Goal: Transaction & Acquisition: Purchase product/service

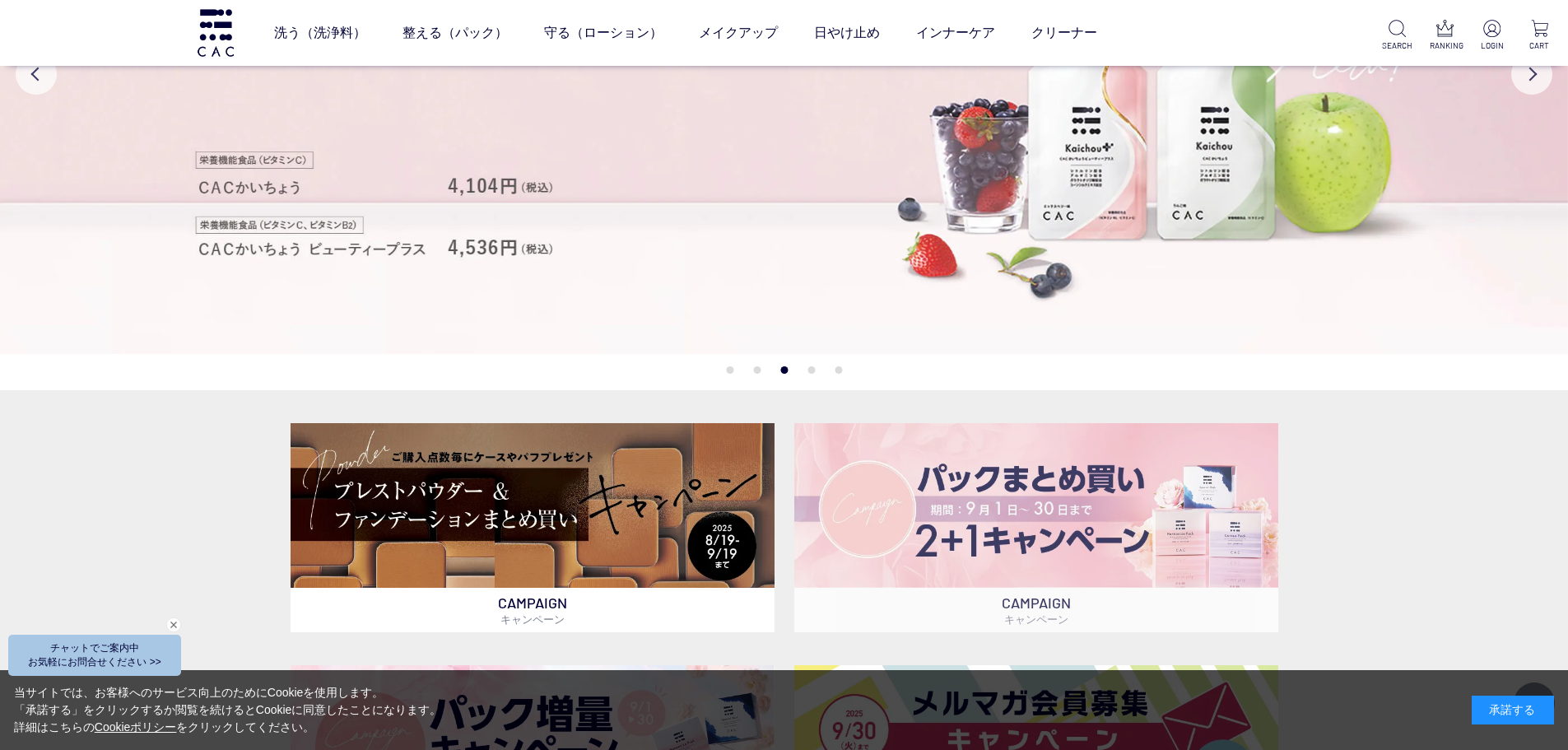
scroll to position [577, 0]
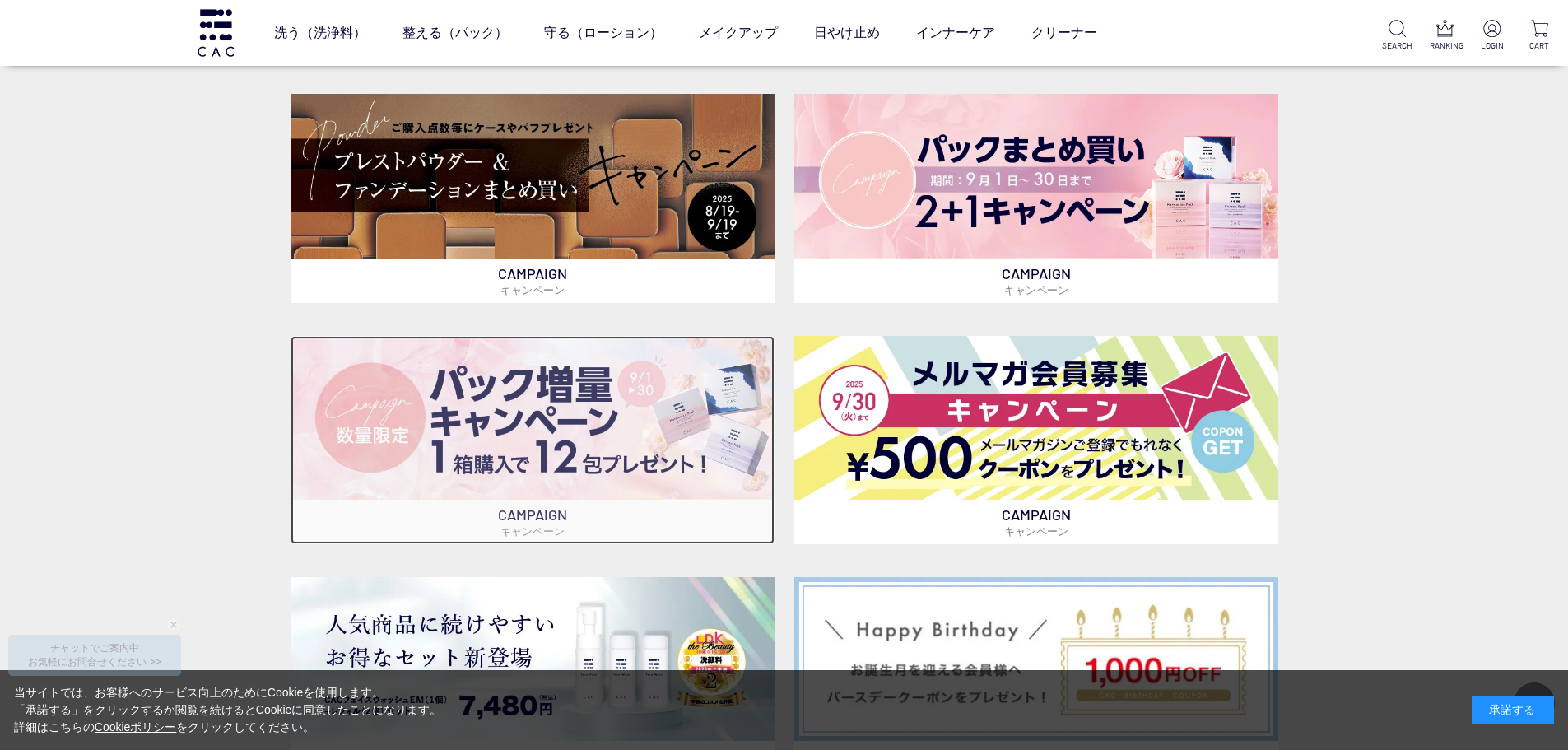
click at [492, 440] on img at bounding box center [532, 417] width 484 height 163
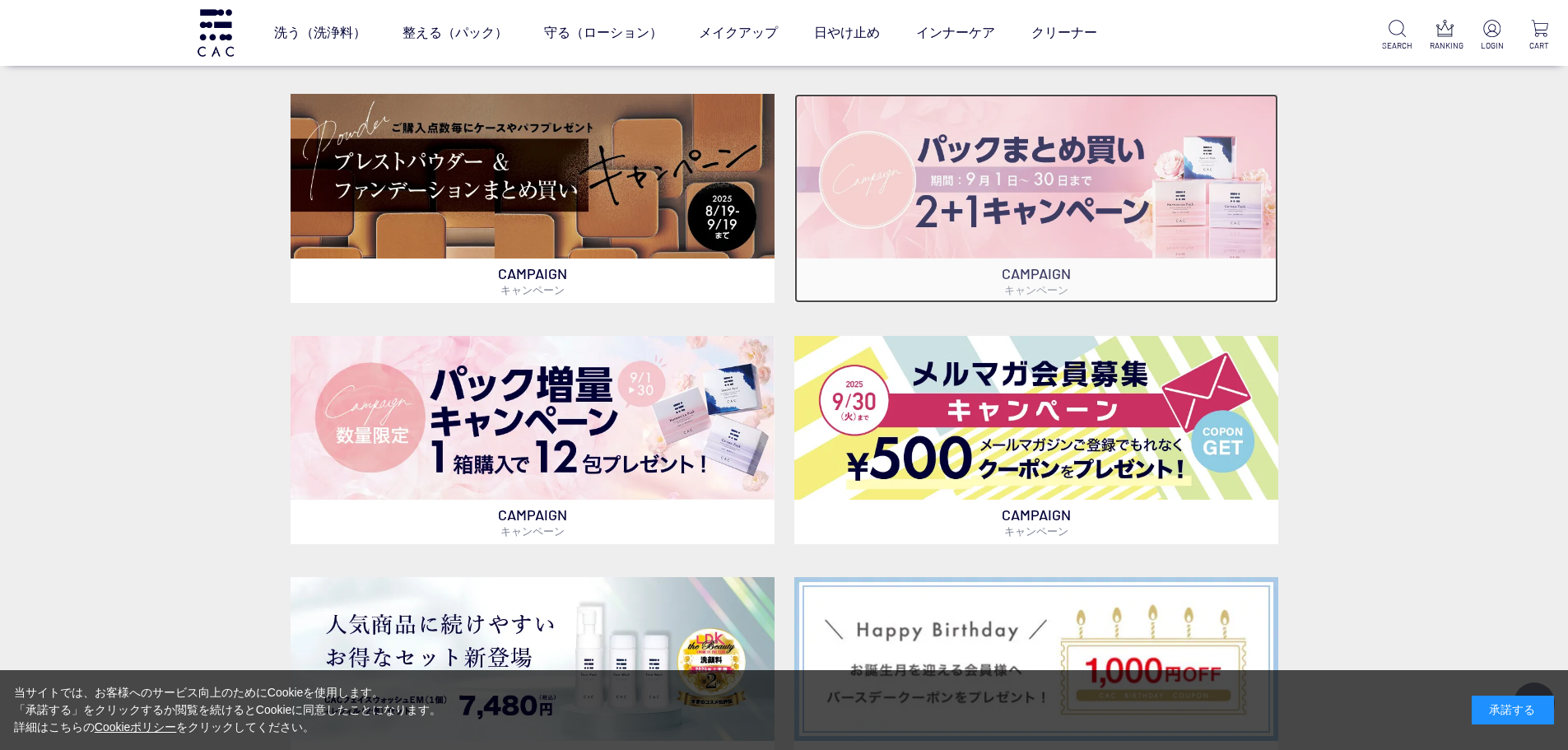
click at [1095, 204] on img at bounding box center [1037, 175] width 484 height 163
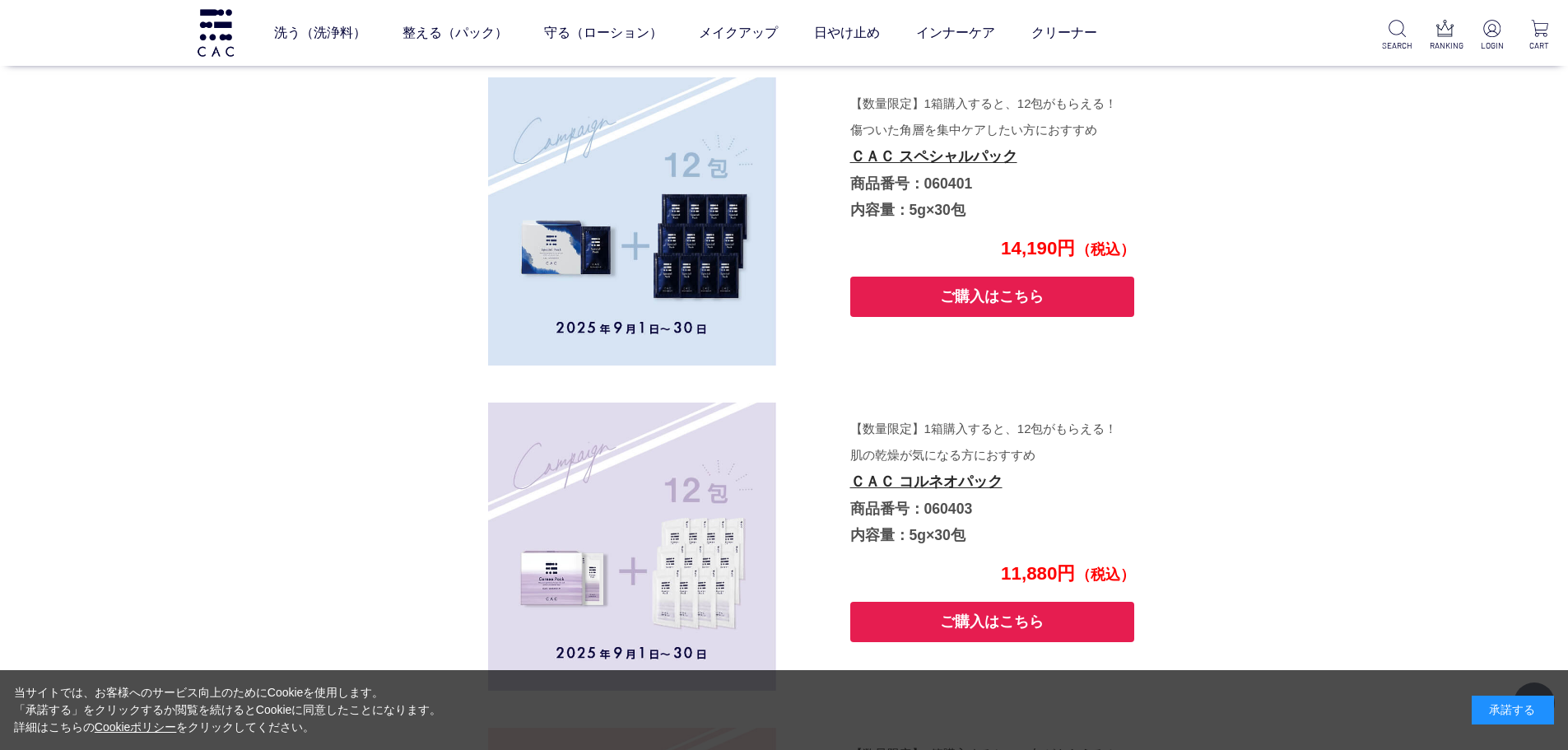
scroll to position [4967, 0]
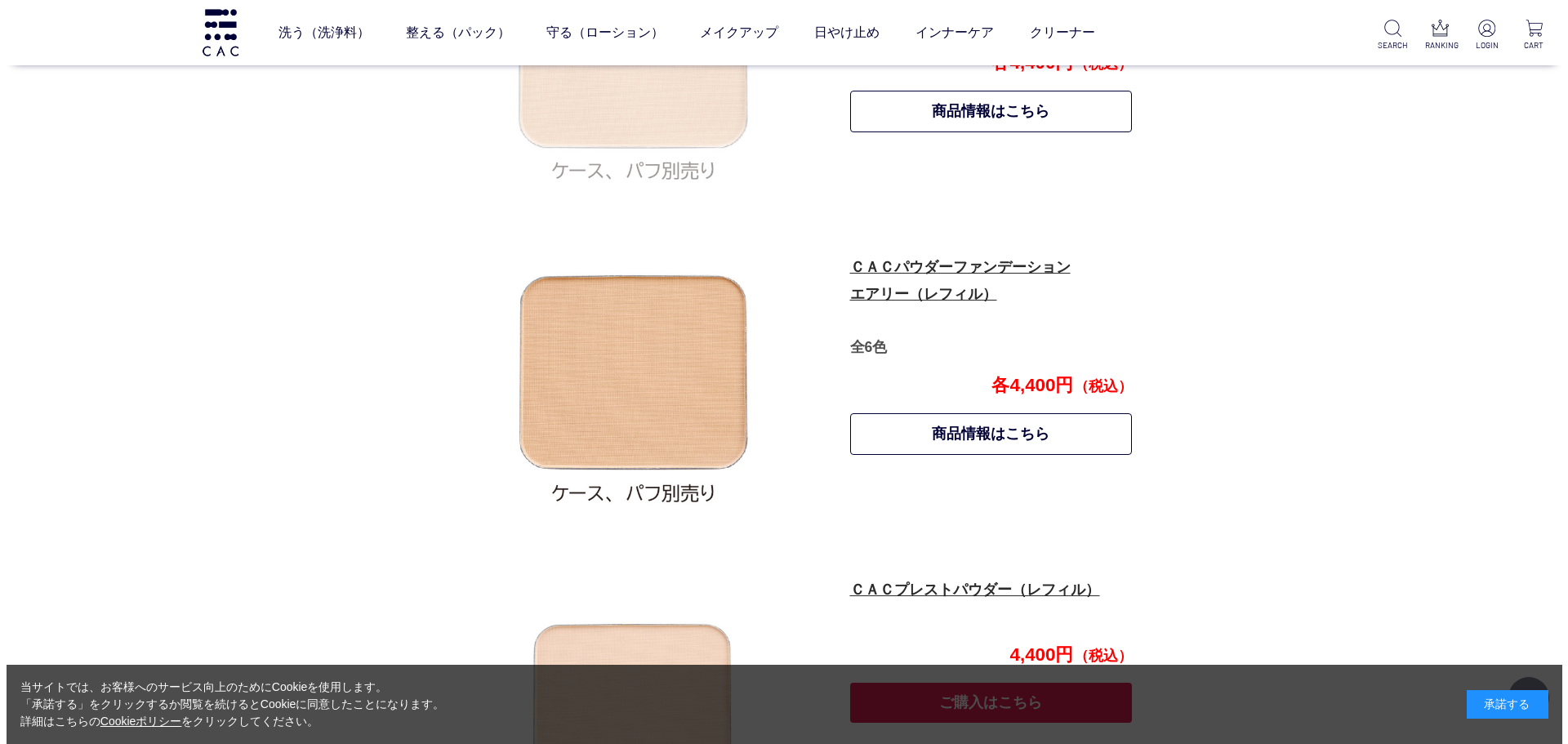
scroll to position [904, 0]
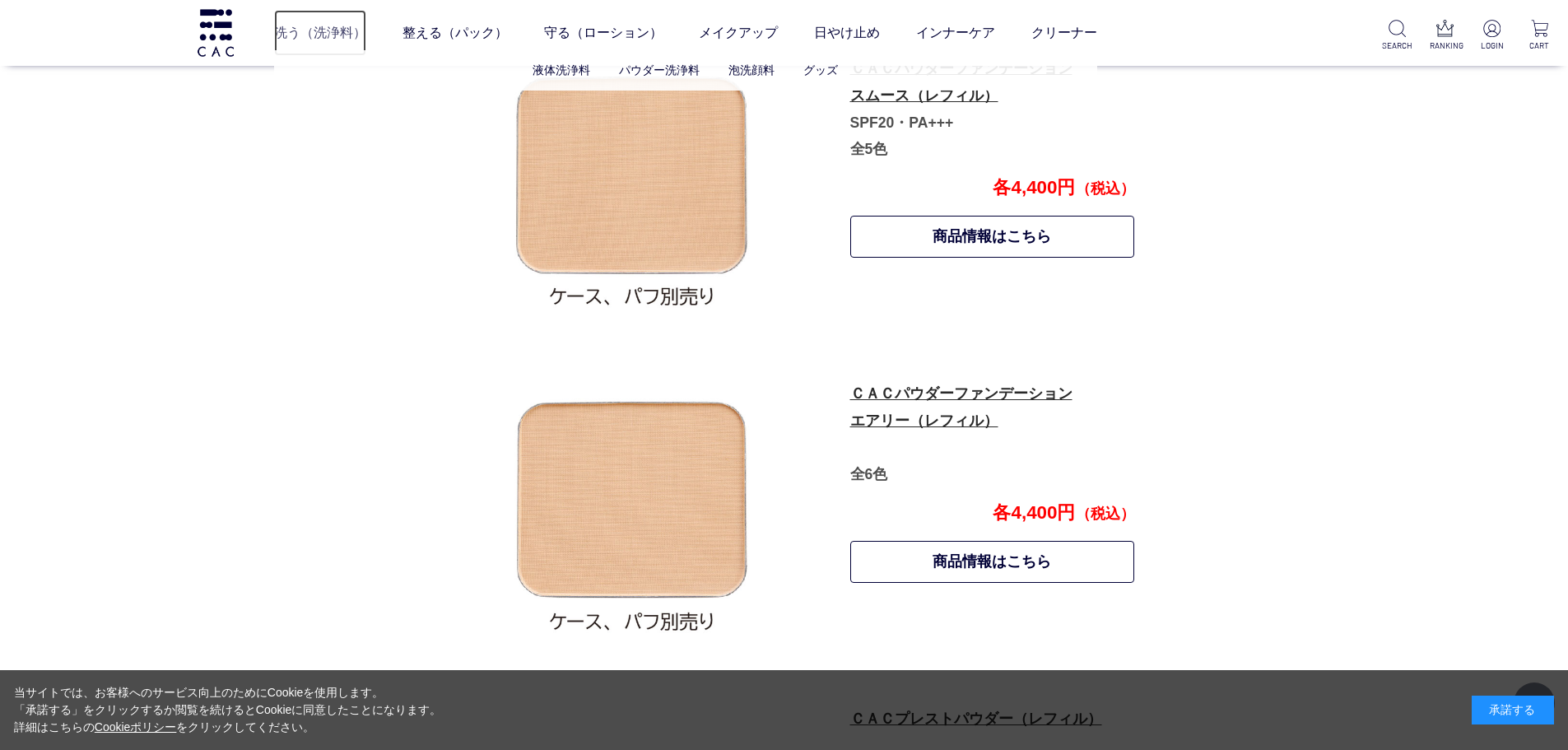
click at [313, 25] on link "洗う（洗浄料）" at bounding box center [320, 33] width 92 height 46
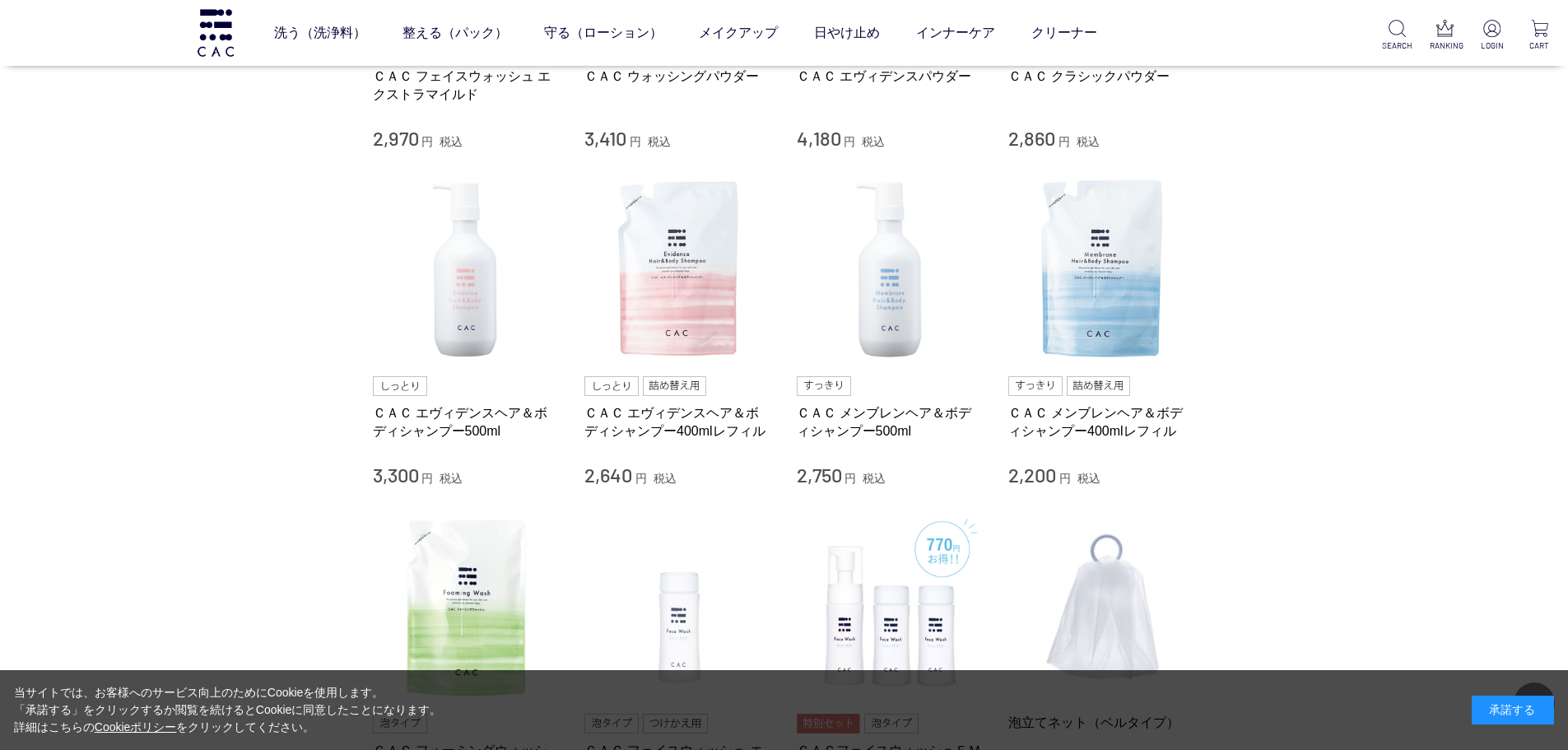
scroll to position [659, 0]
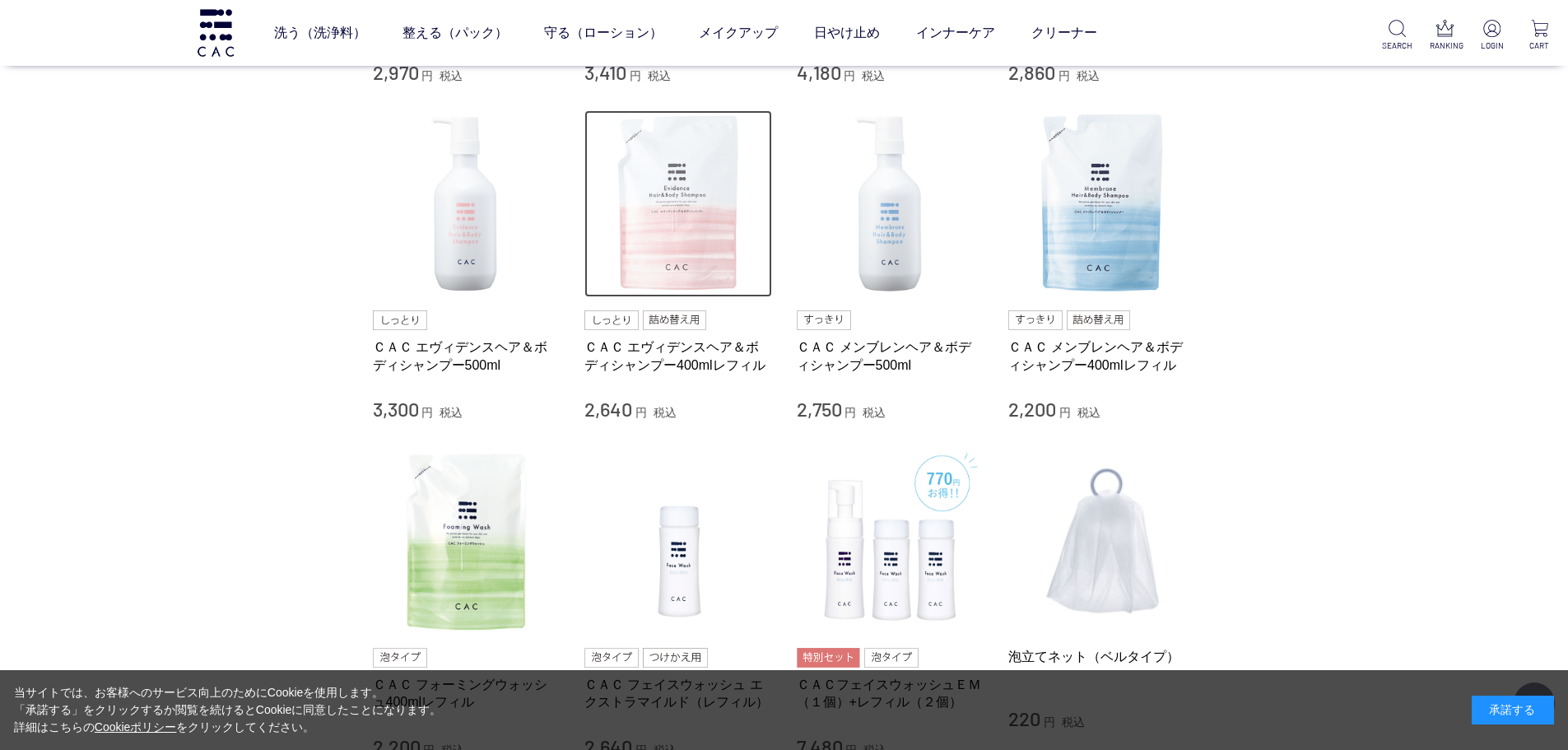
click at [661, 219] on img at bounding box center [678, 204] width 188 height 188
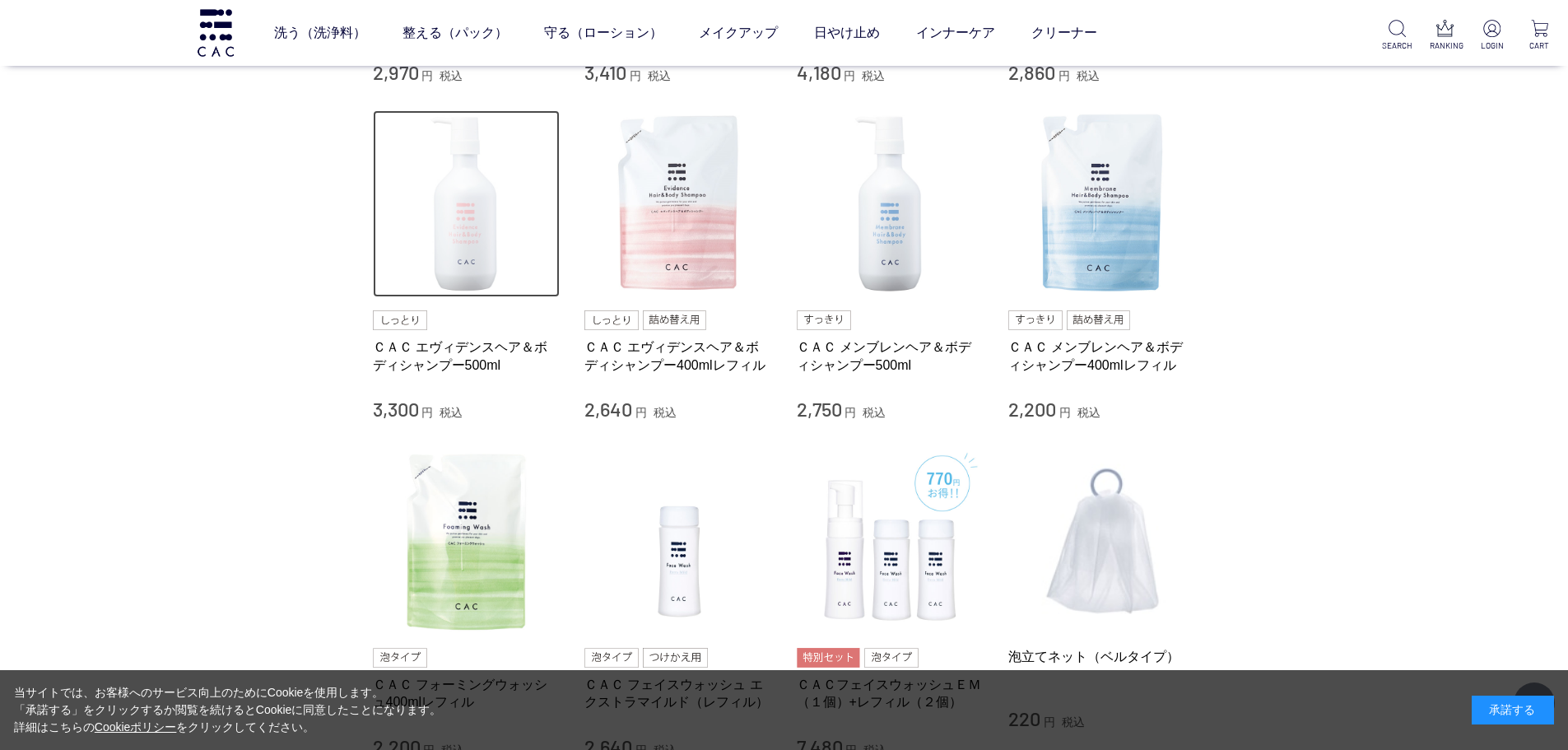
click at [484, 251] on img at bounding box center [466, 204] width 188 height 188
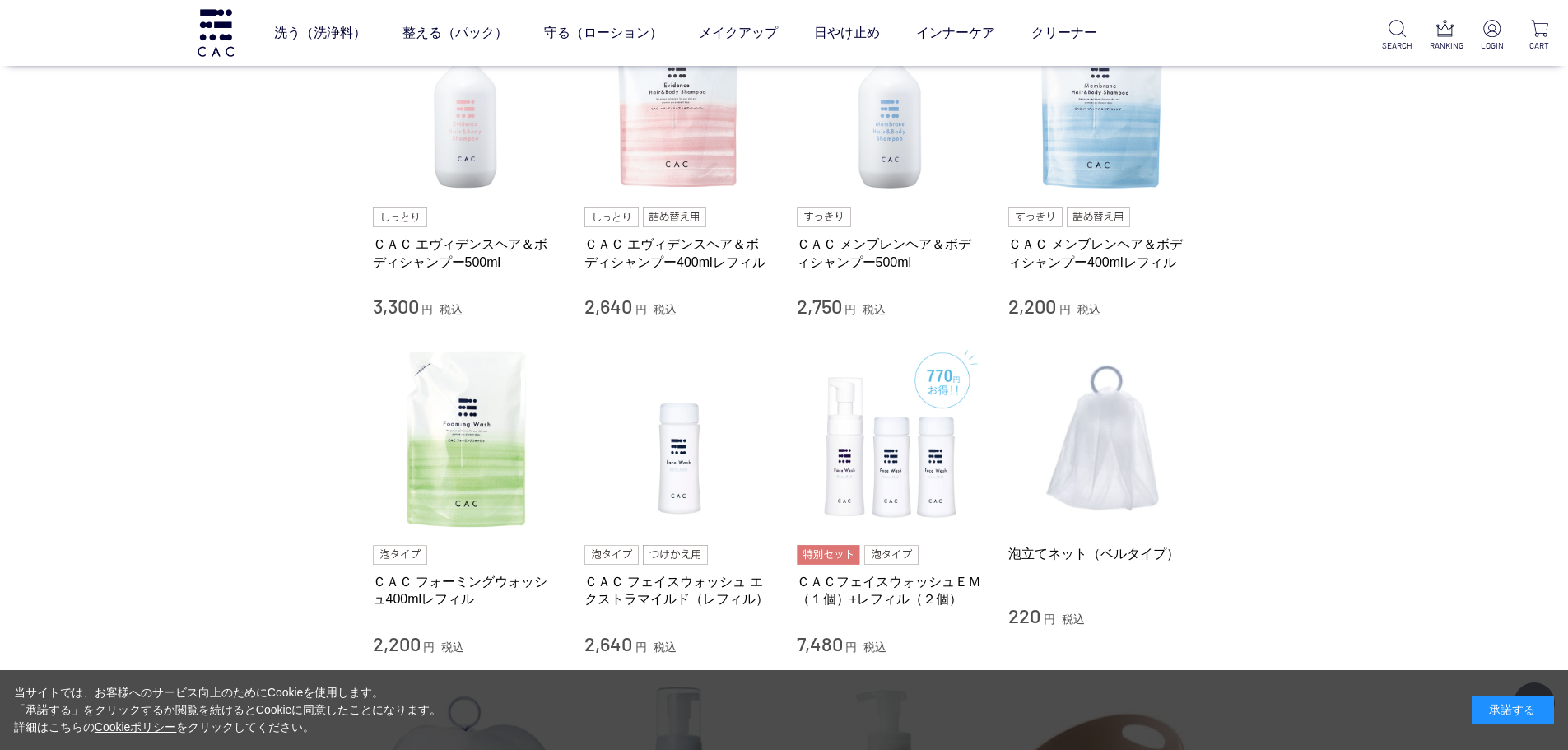
scroll to position [905, 0]
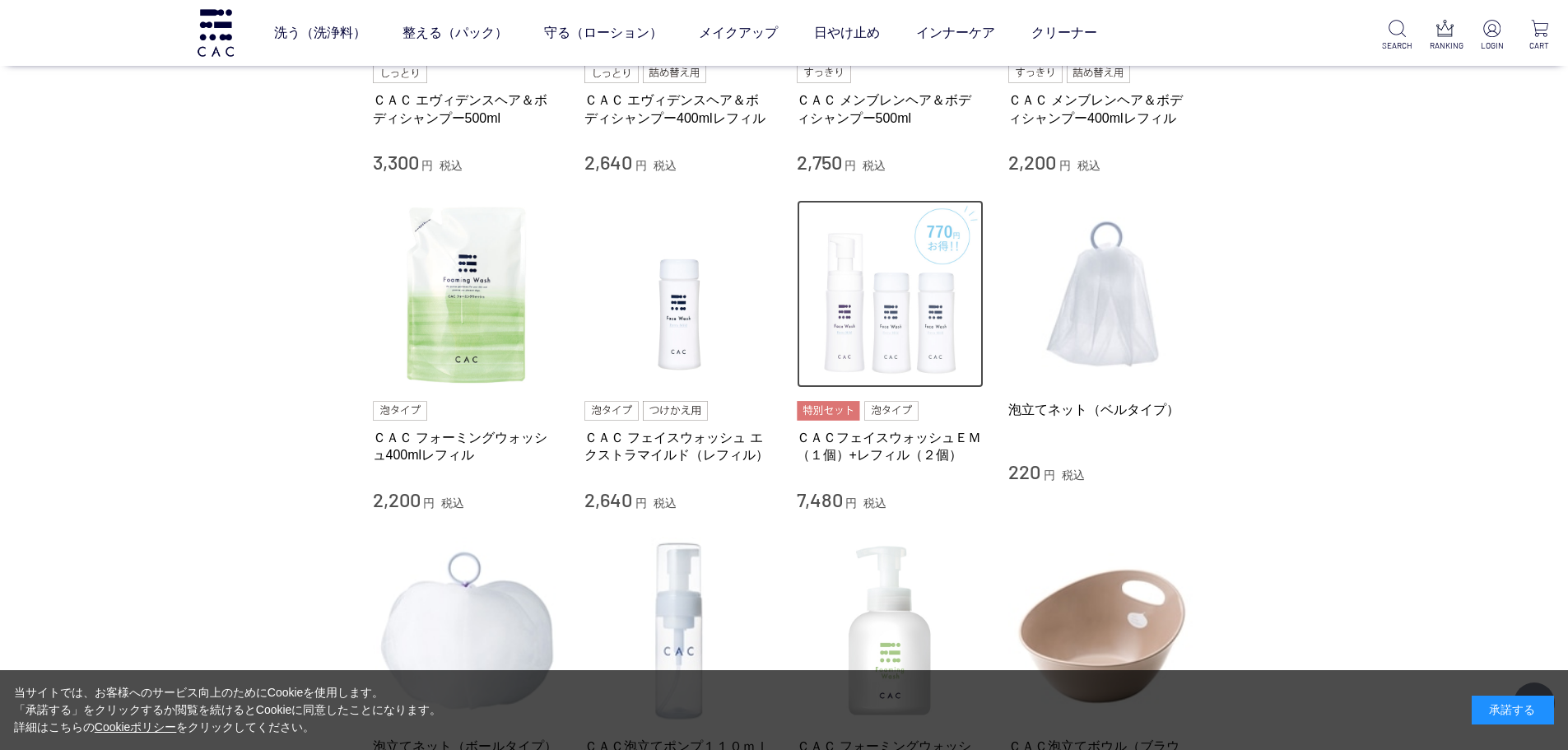
click at [879, 318] on img at bounding box center [890, 294] width 188 height 188
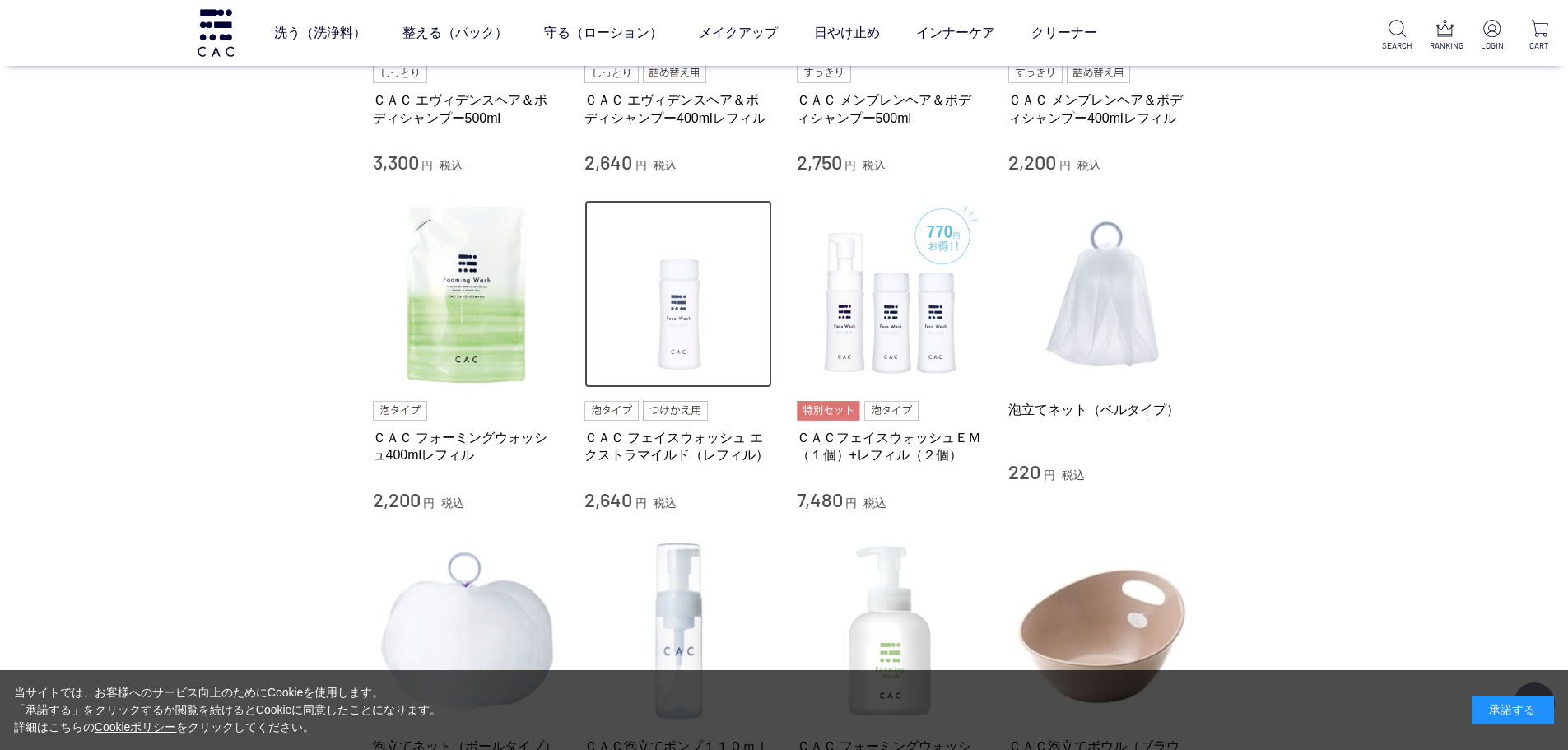
click at [679, 322] on img at bounding box center [678, 294] width 188 height 188
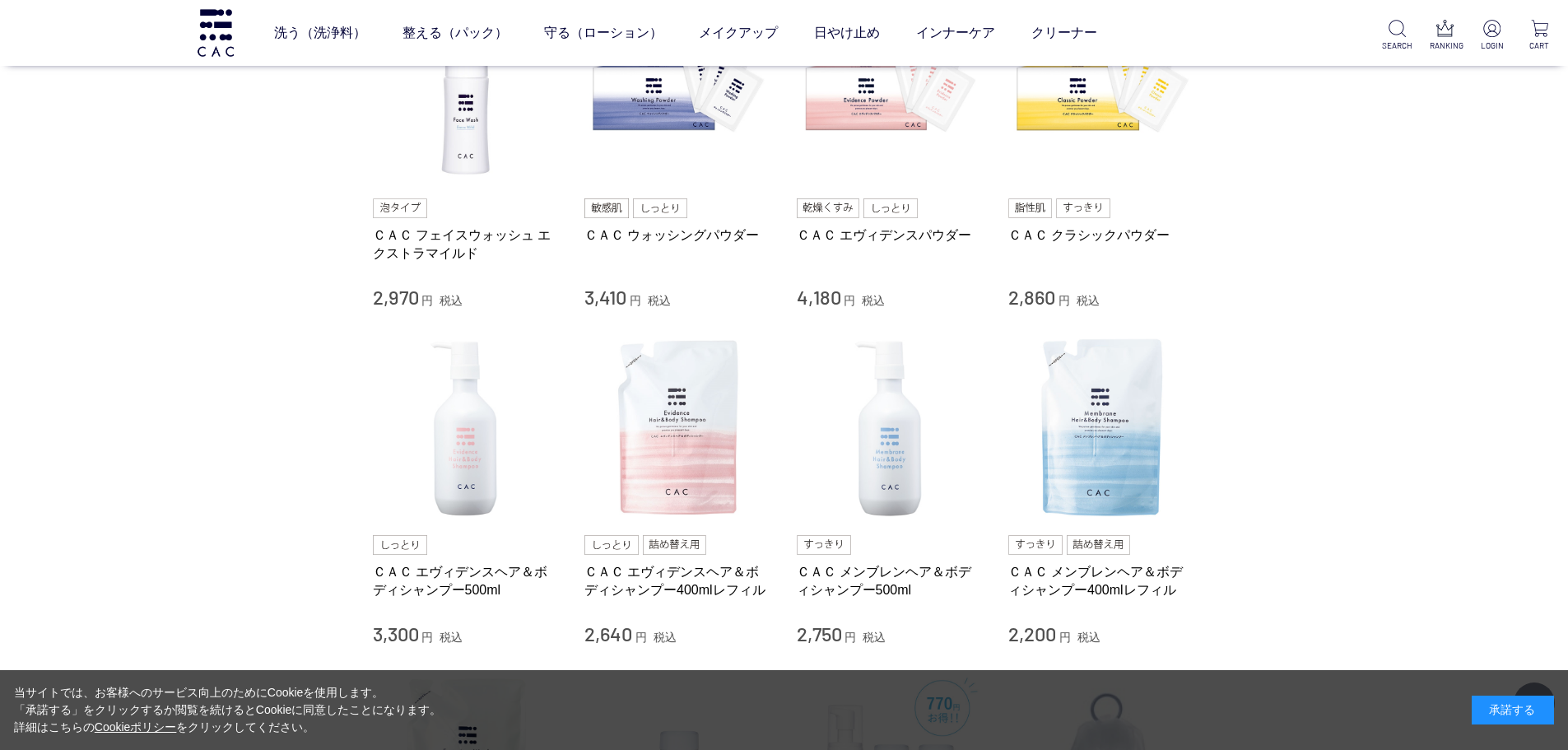
scroll to position [577, 0]
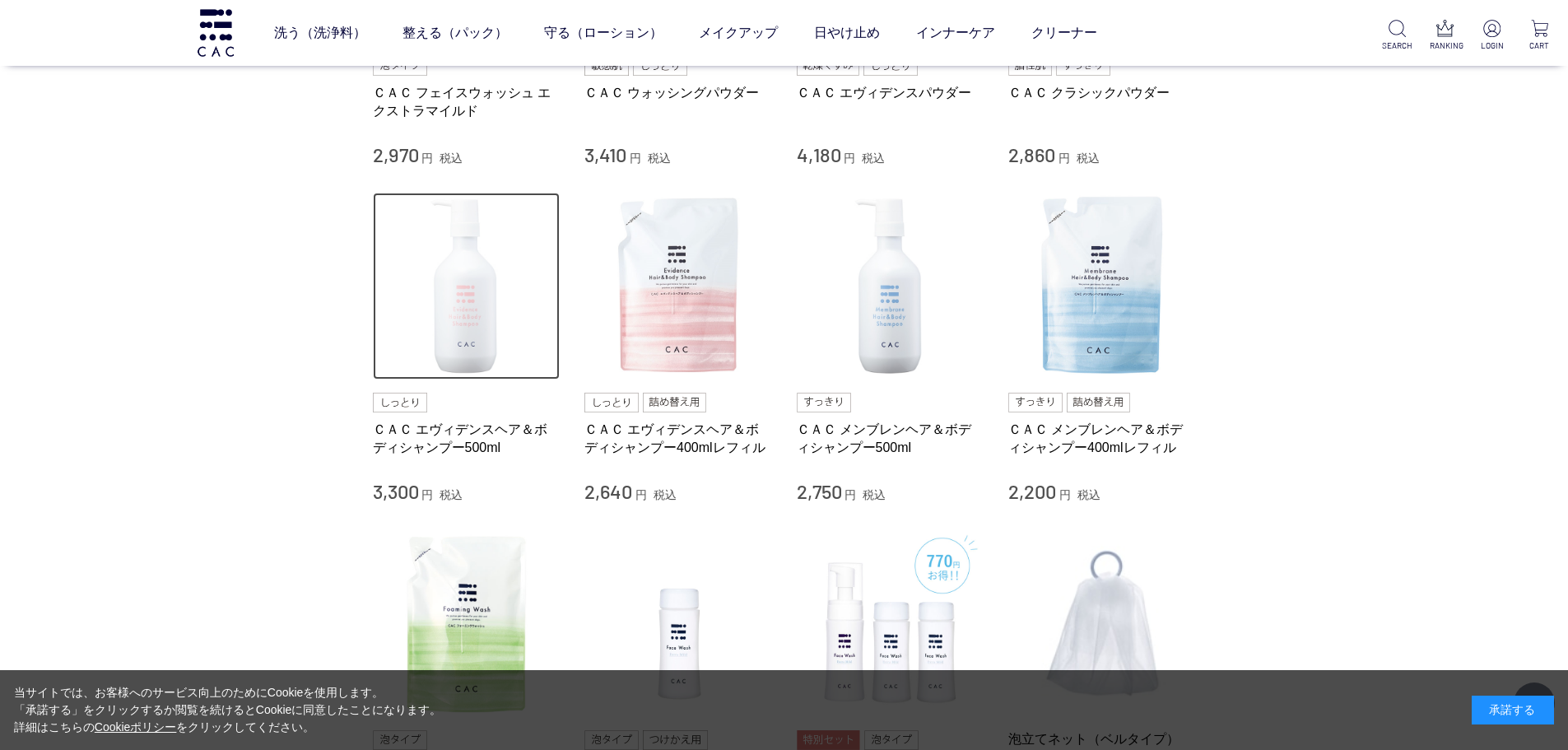
click at [478, 336] on img at bounding box center [466, 286] width 188 height 188
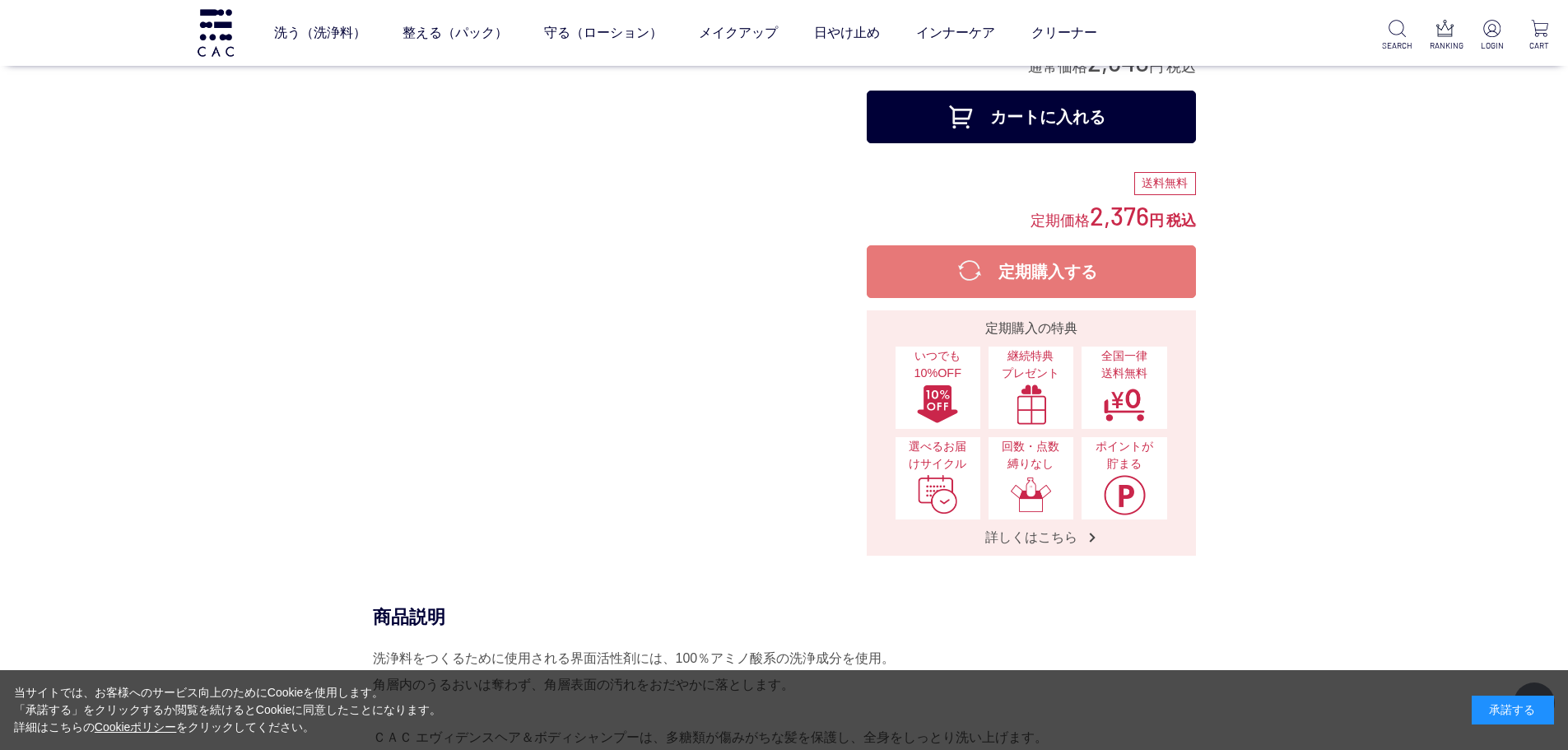
scroll to position [164, 0]
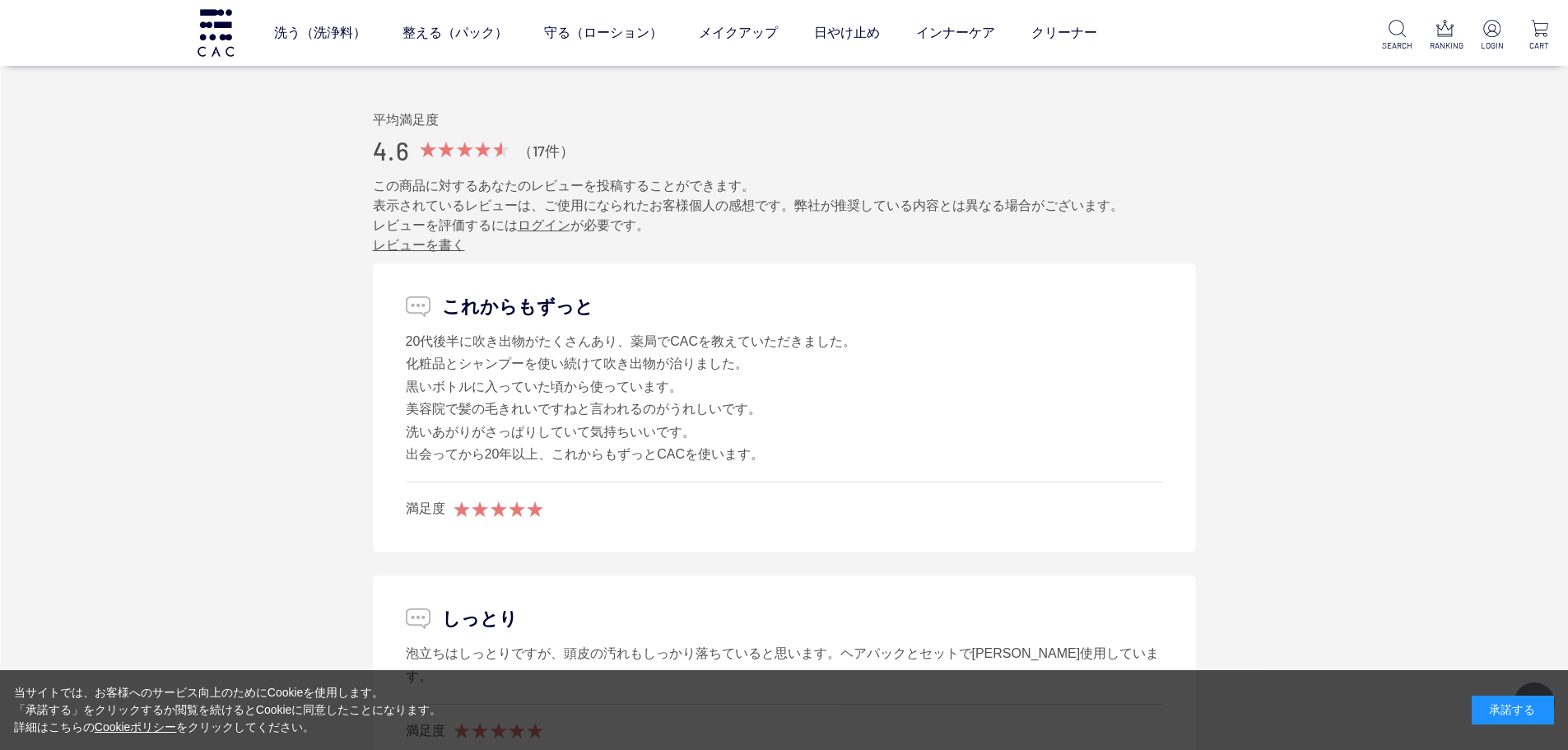
scroll to position [2470, 0]
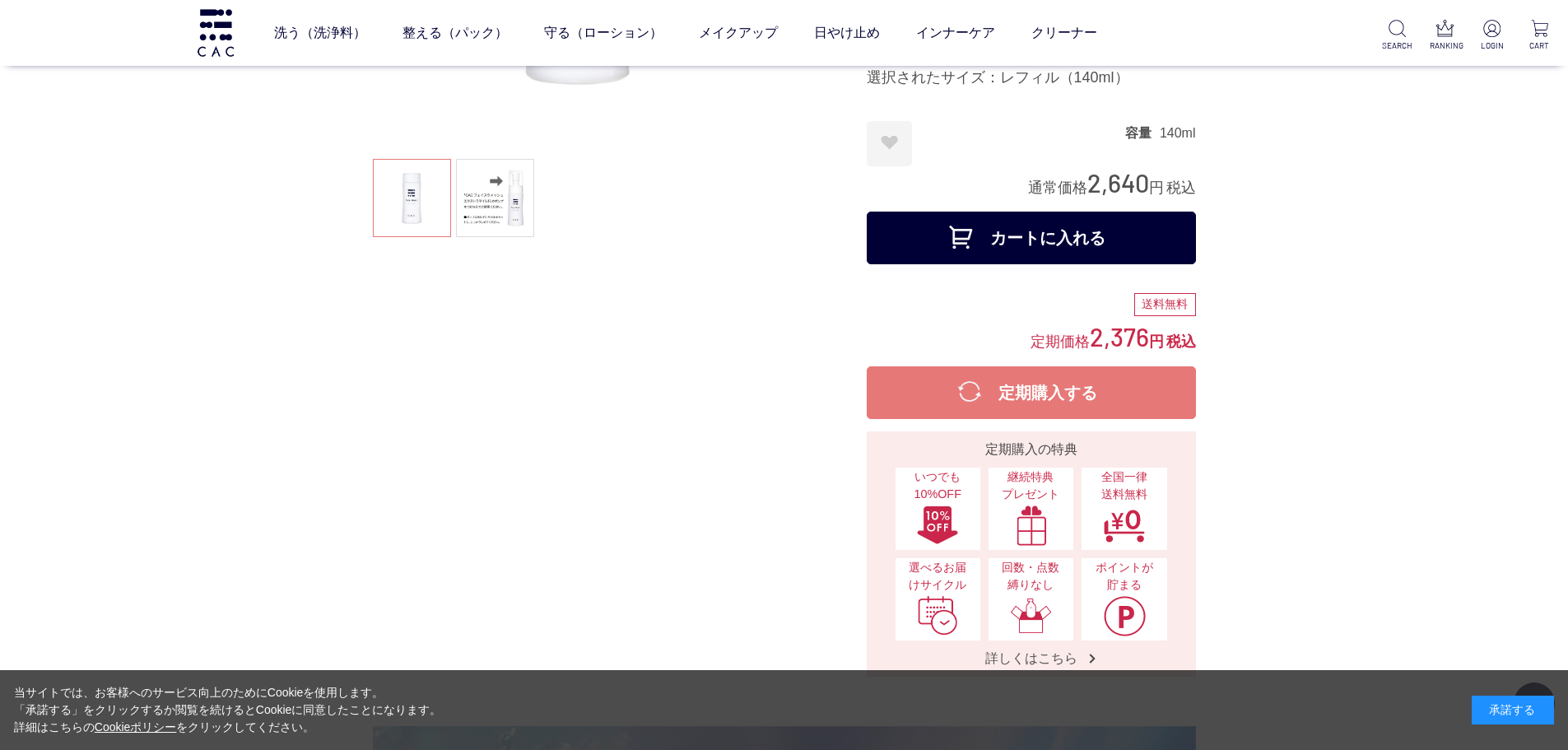
scroll to position [330, 0]
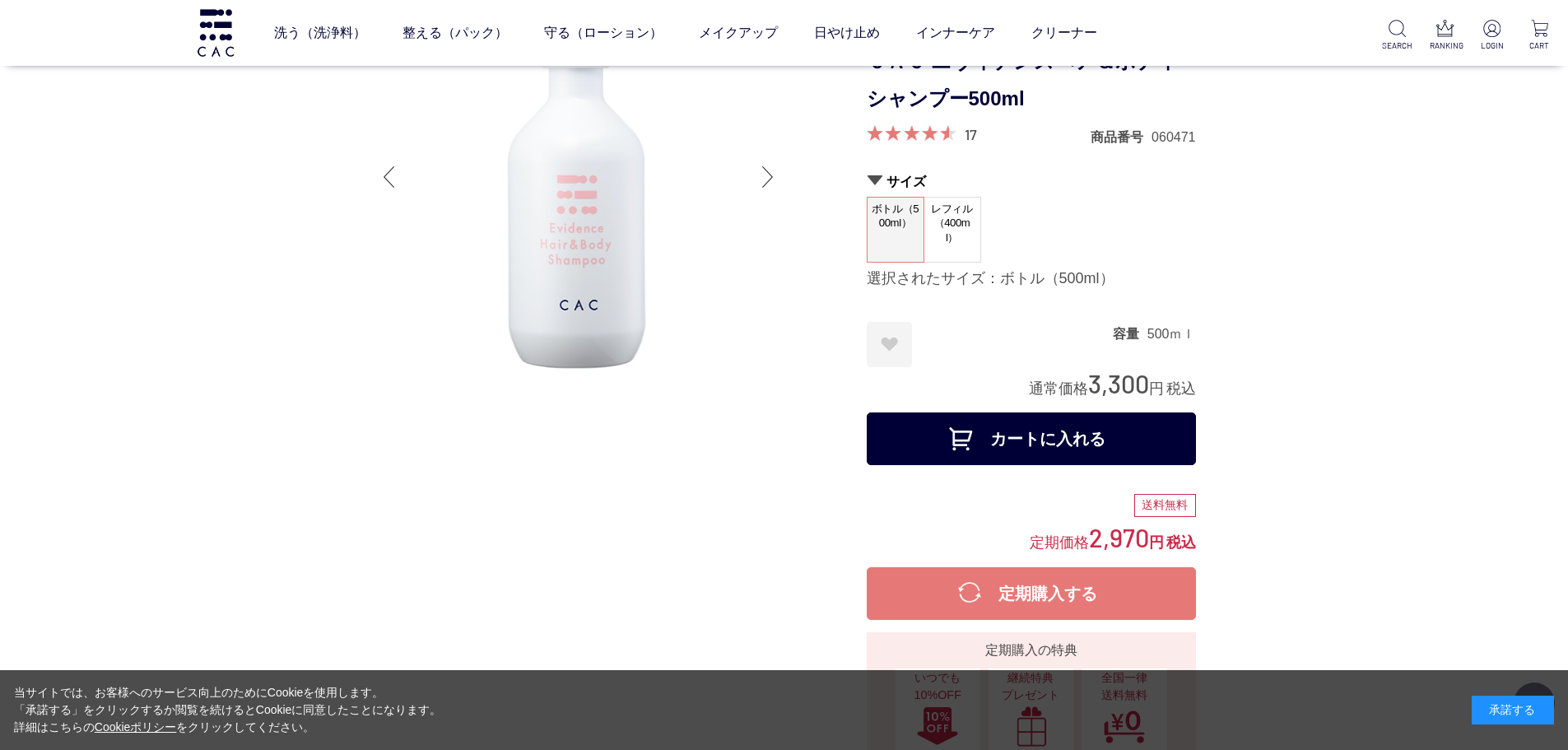
scroll to position [330, 0]
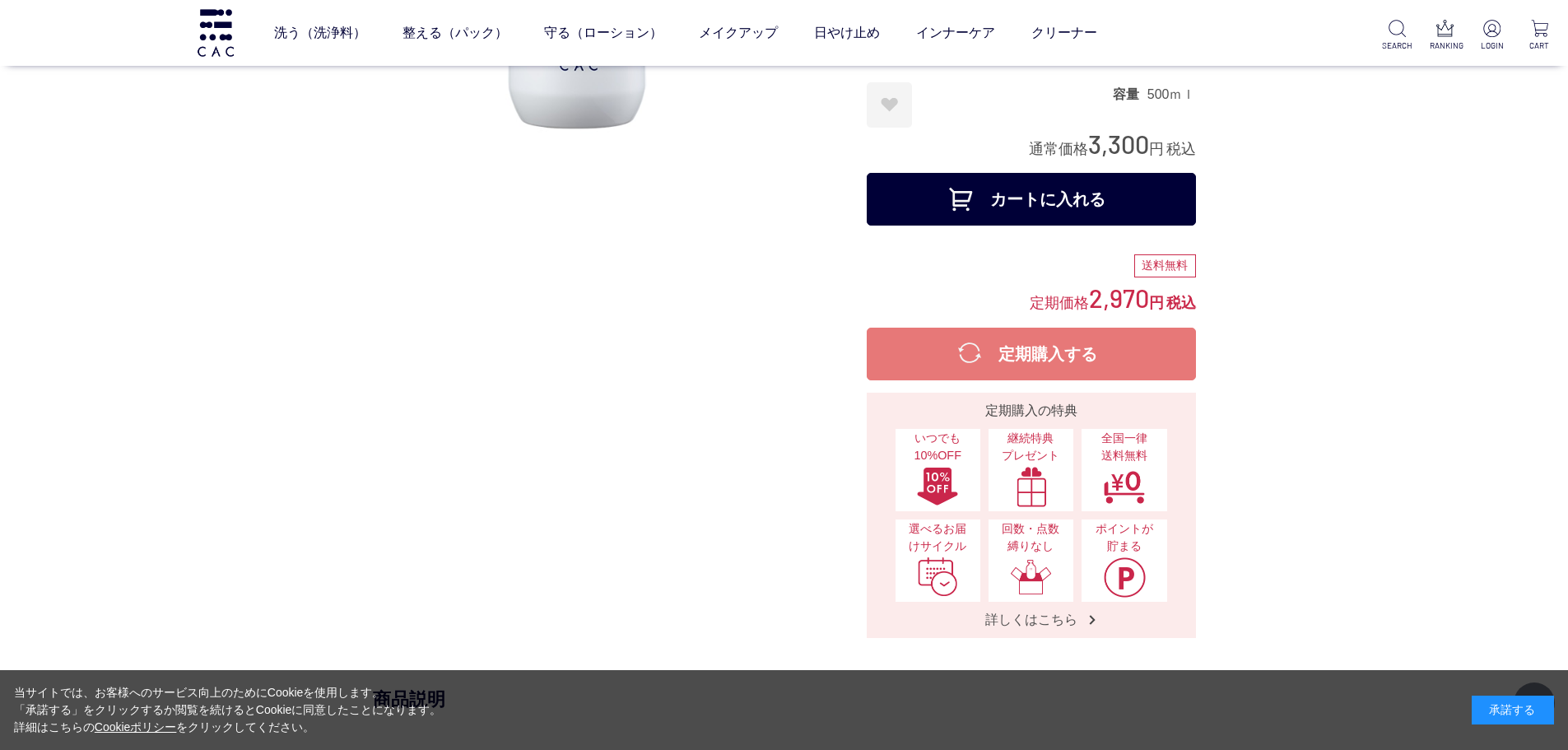
click at [1071, 211] on button "カートに入れる" at bounding box center [1031, 200] width 329 height 53
click at [1031, 352] on button "定期購入する" at bounding box center [1031, 354] width 329 height 53
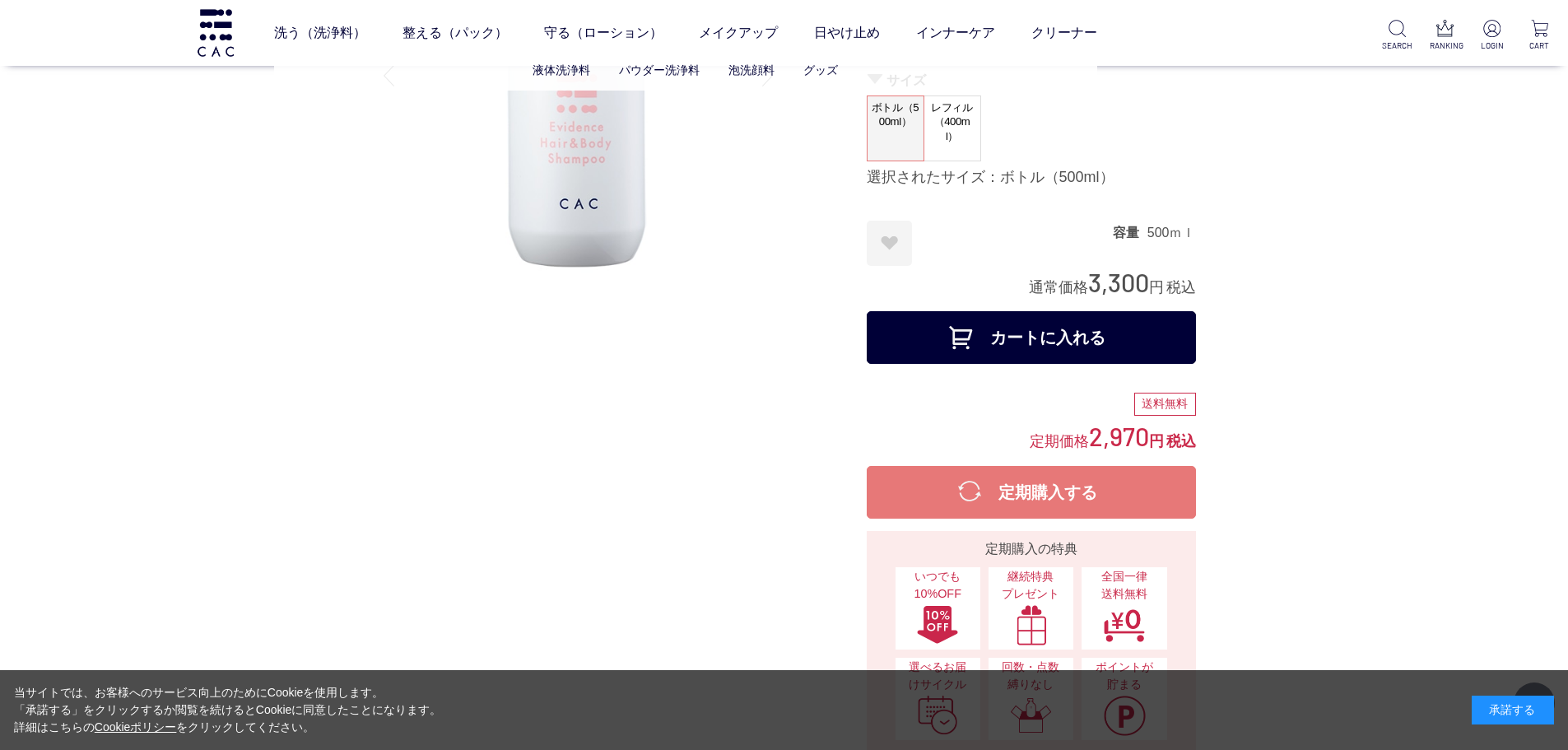
scroll to position [0, 0]
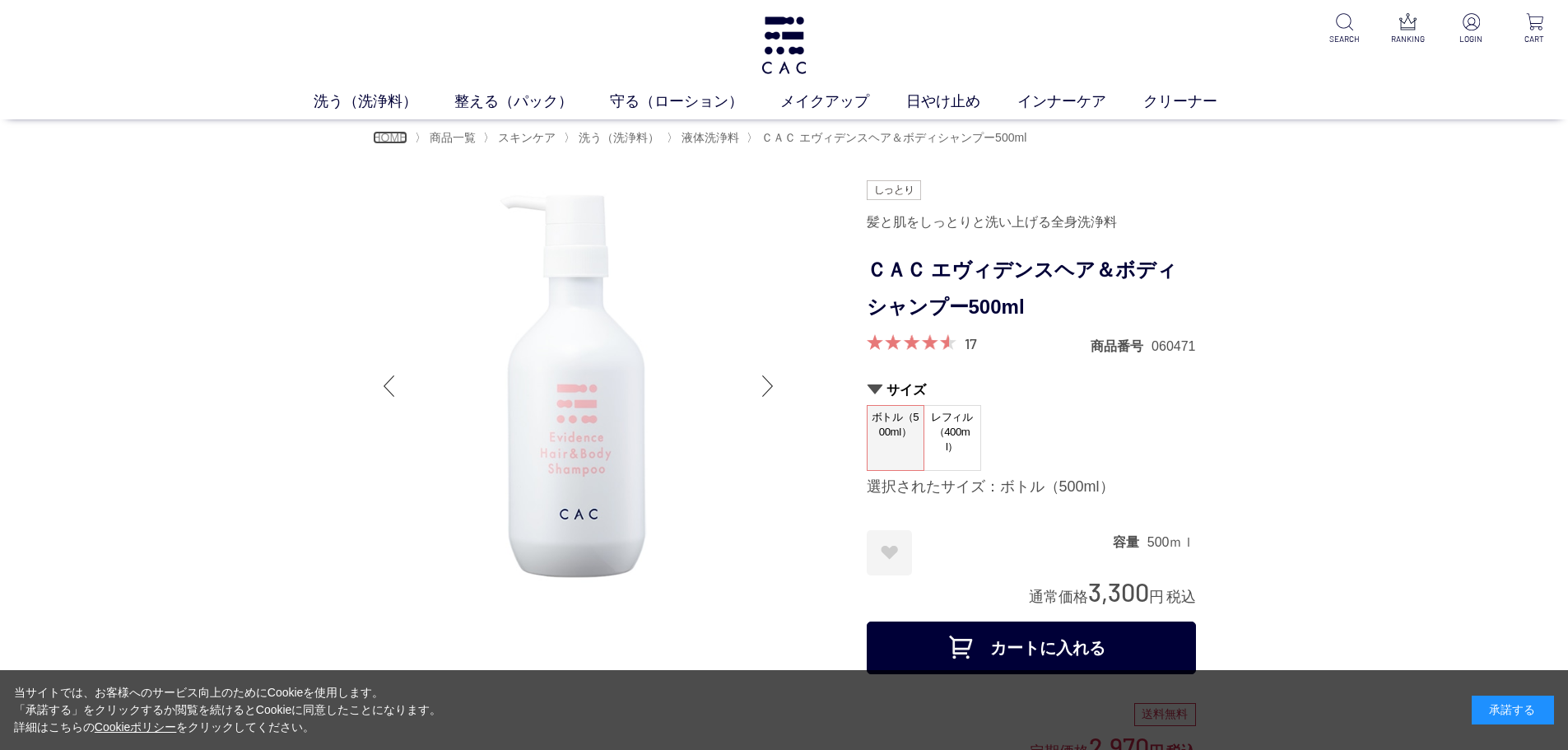
click at [384, 136] on span "HOME" at bounding box center [389, 137] width 34 height 13
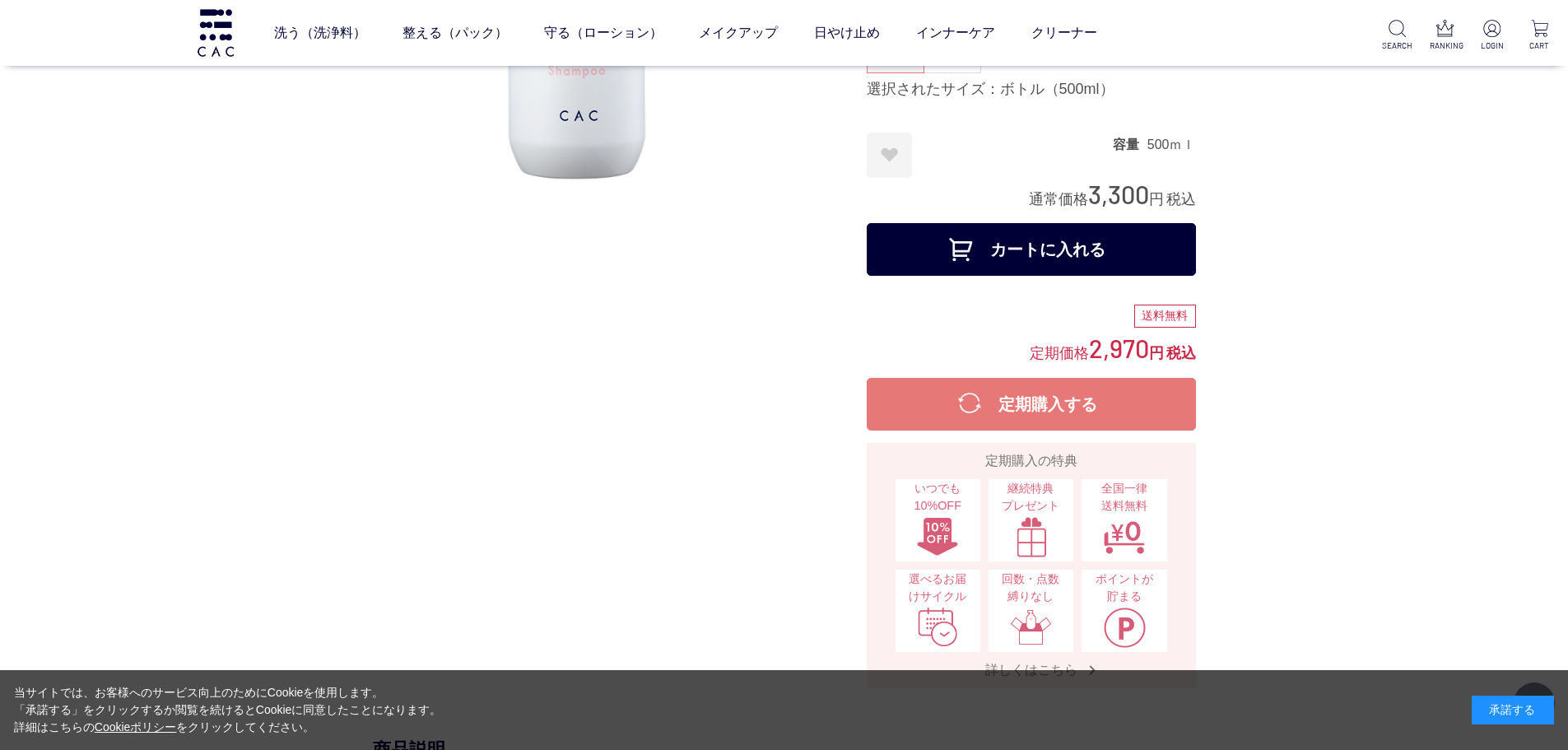
scroll to position [330, 0]
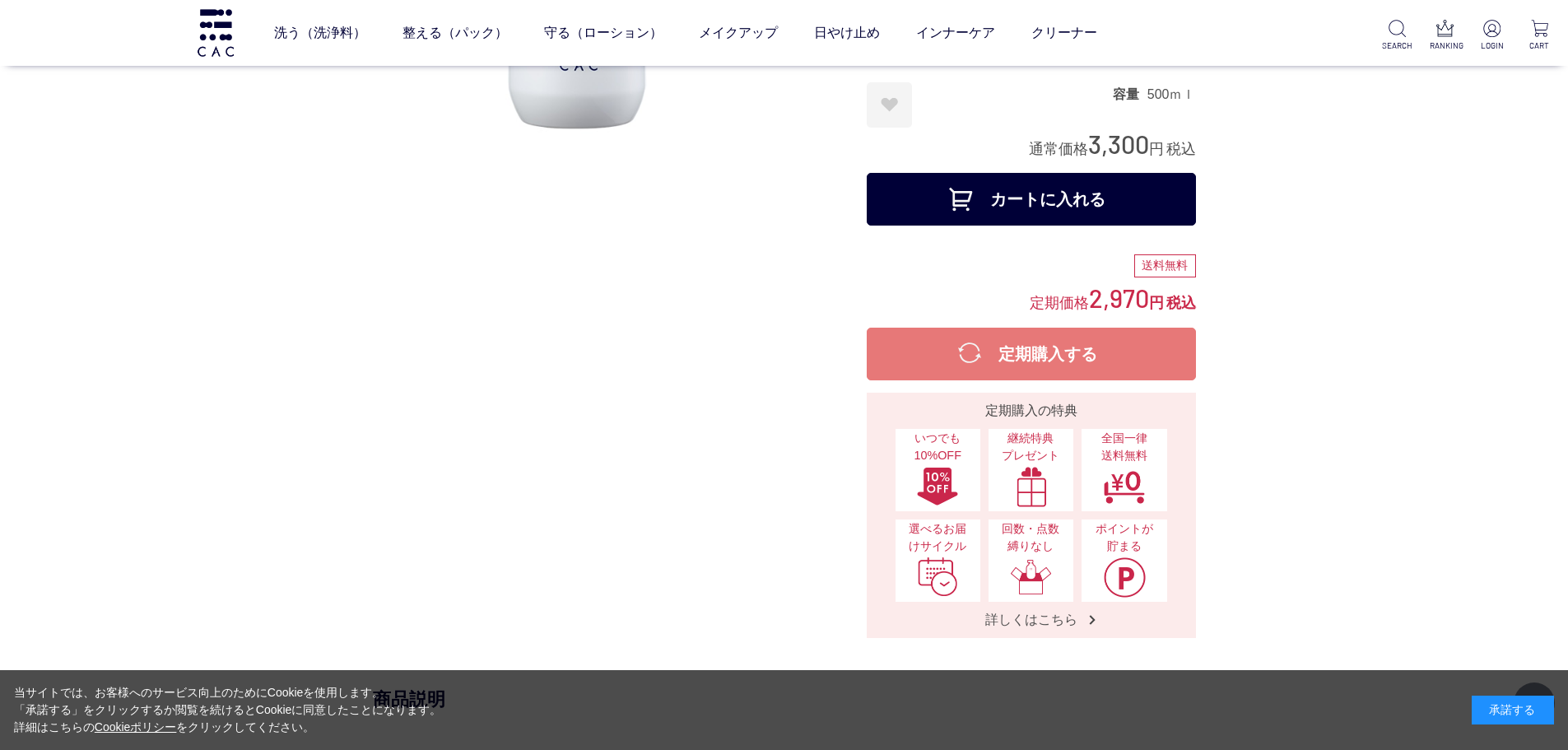
click at [1043, 346] on button "定期購入する" at bounding box center [1031, 354] width 329 height 53
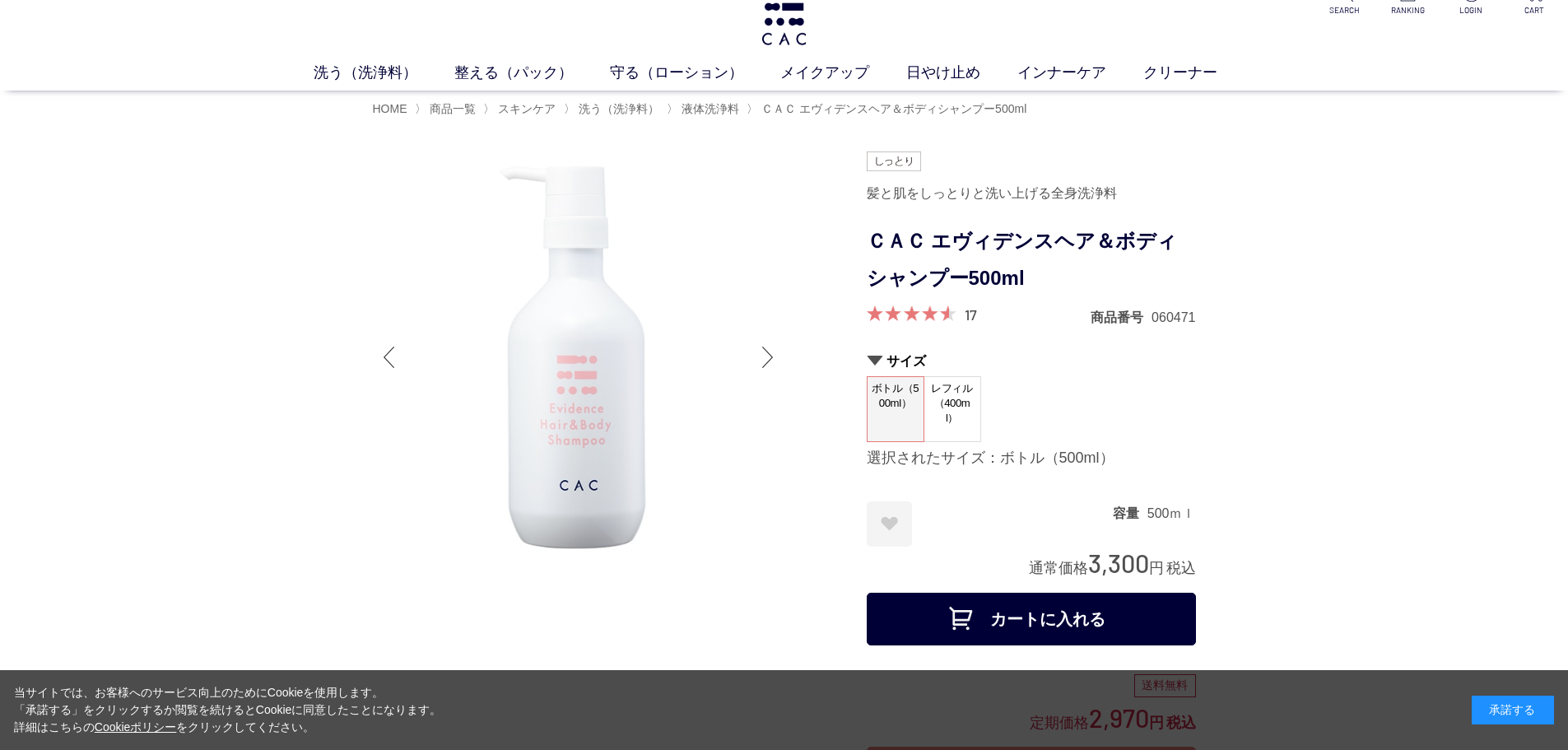
scroll to position [0, 0]
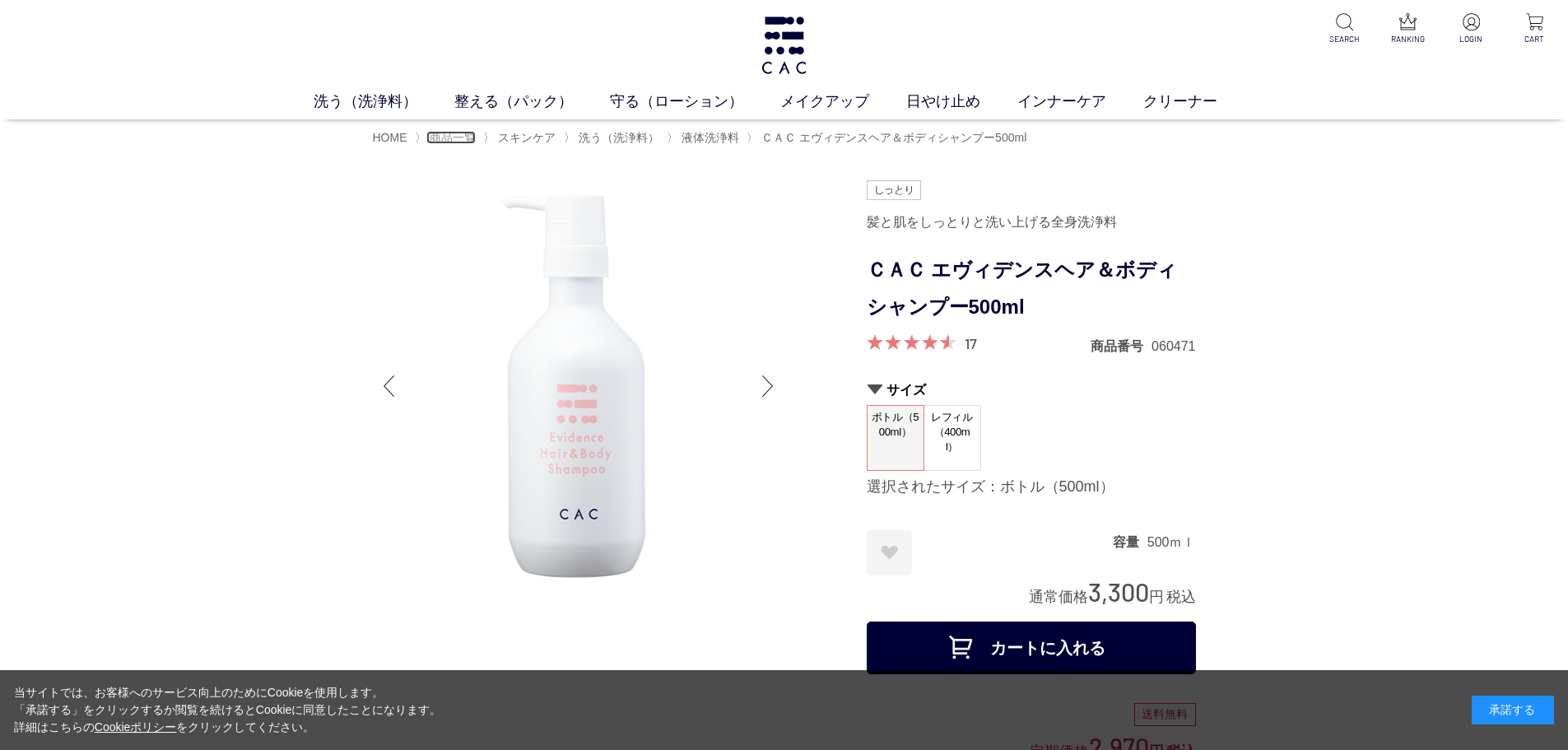
click at [455, 132] on span "商品一覧" at bounding box center [453, 137] width 46 height 13
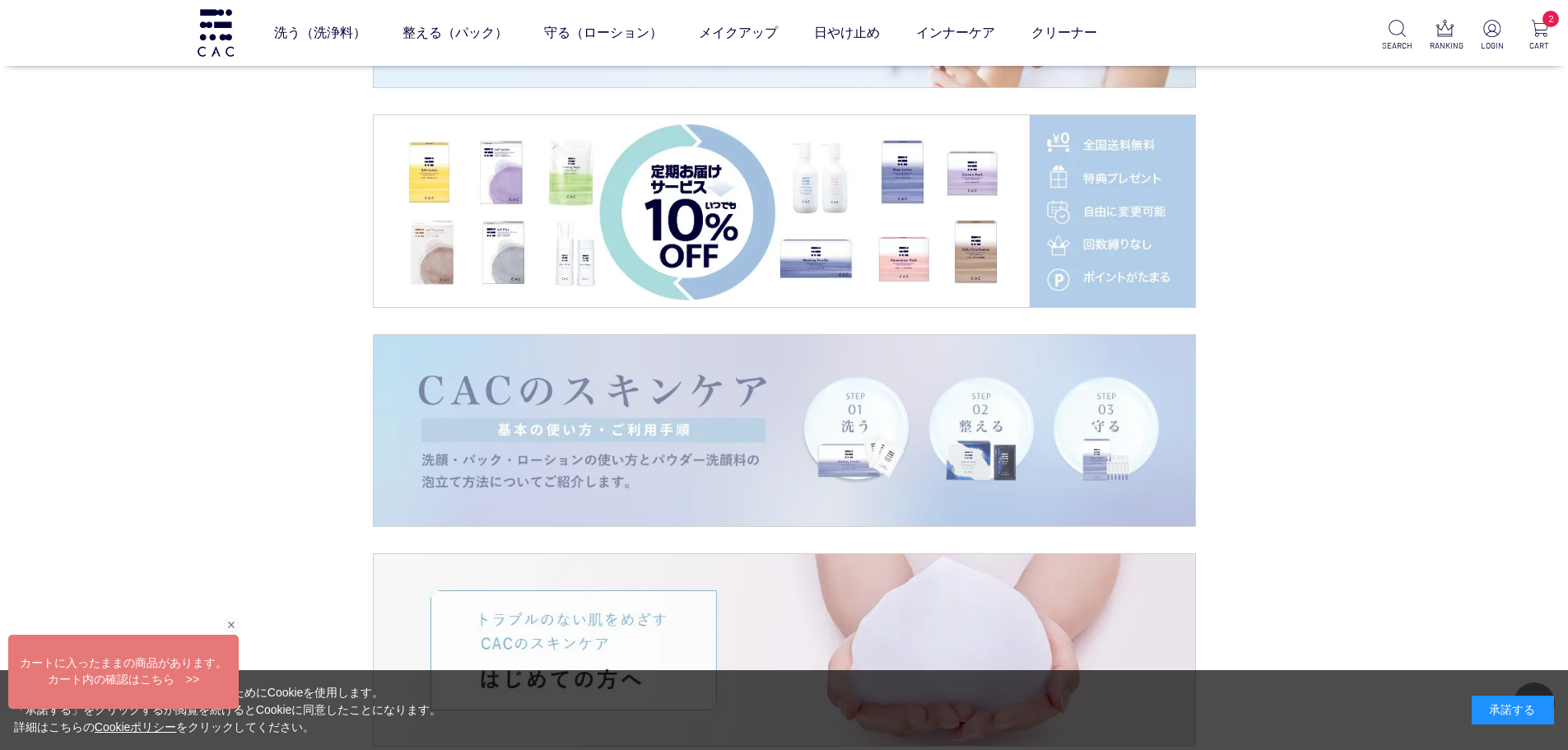
scroll to position [2799, 0]
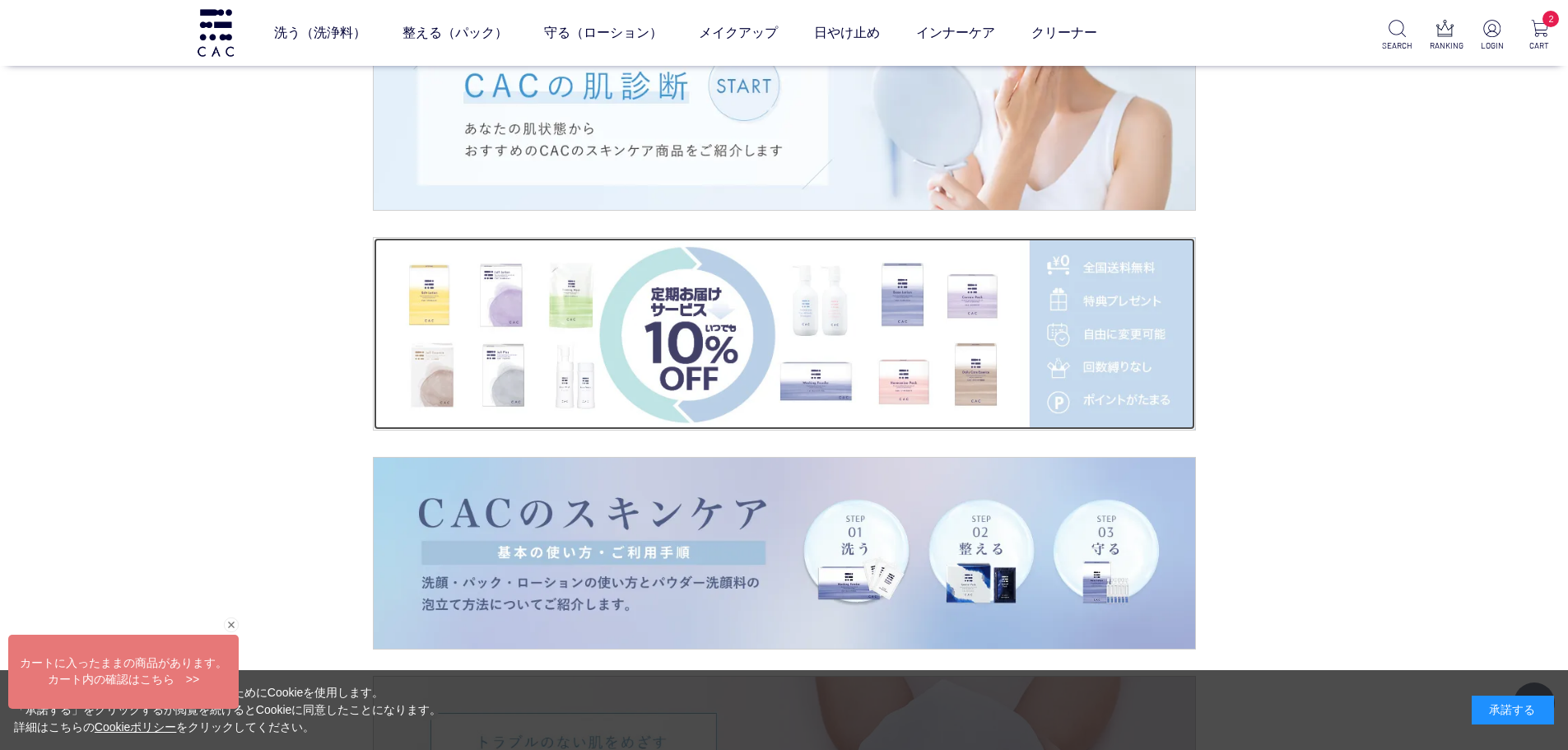
click at [914, 335] on img at bounding box center [784, 333] width 821 height 192
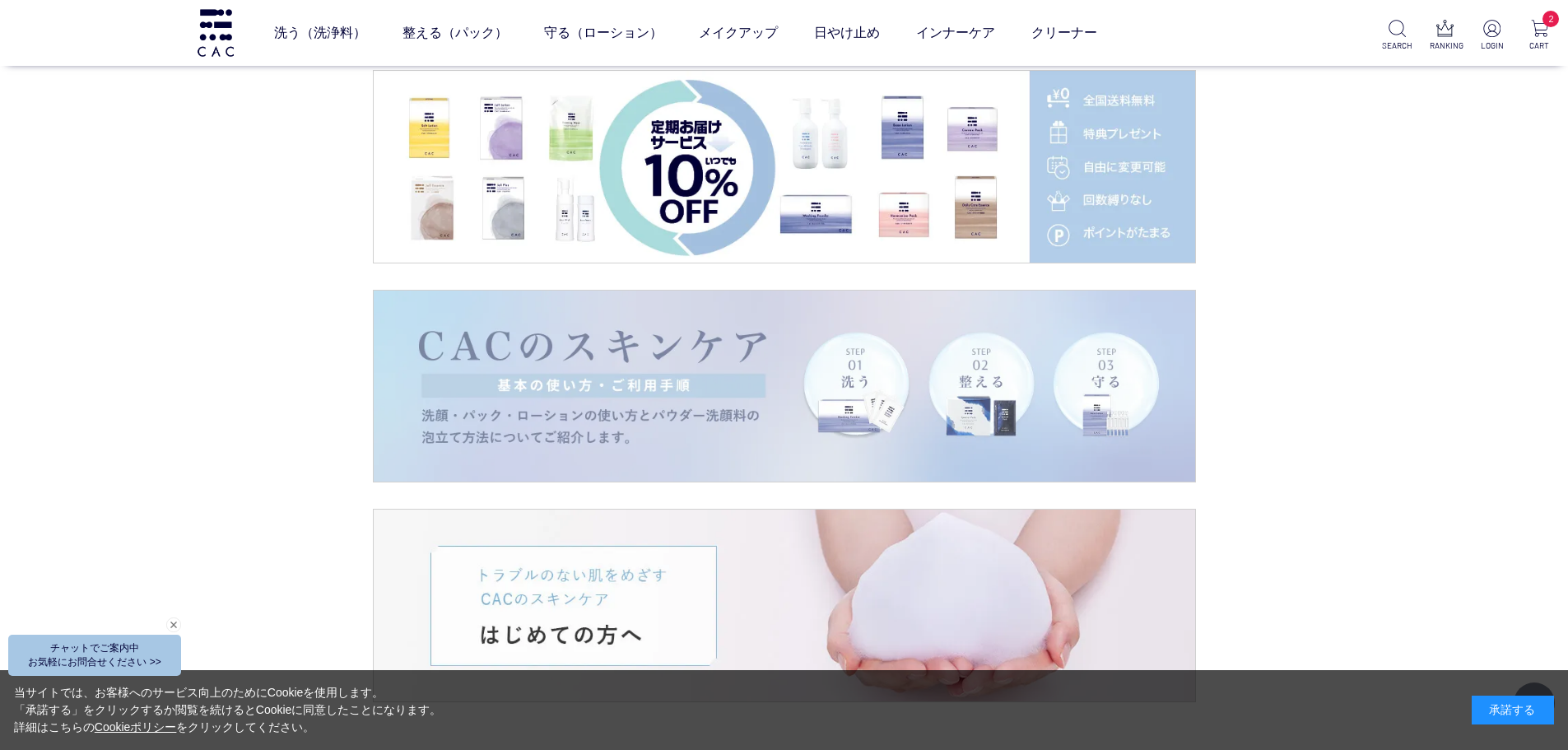
scroll to position [3129, 0]
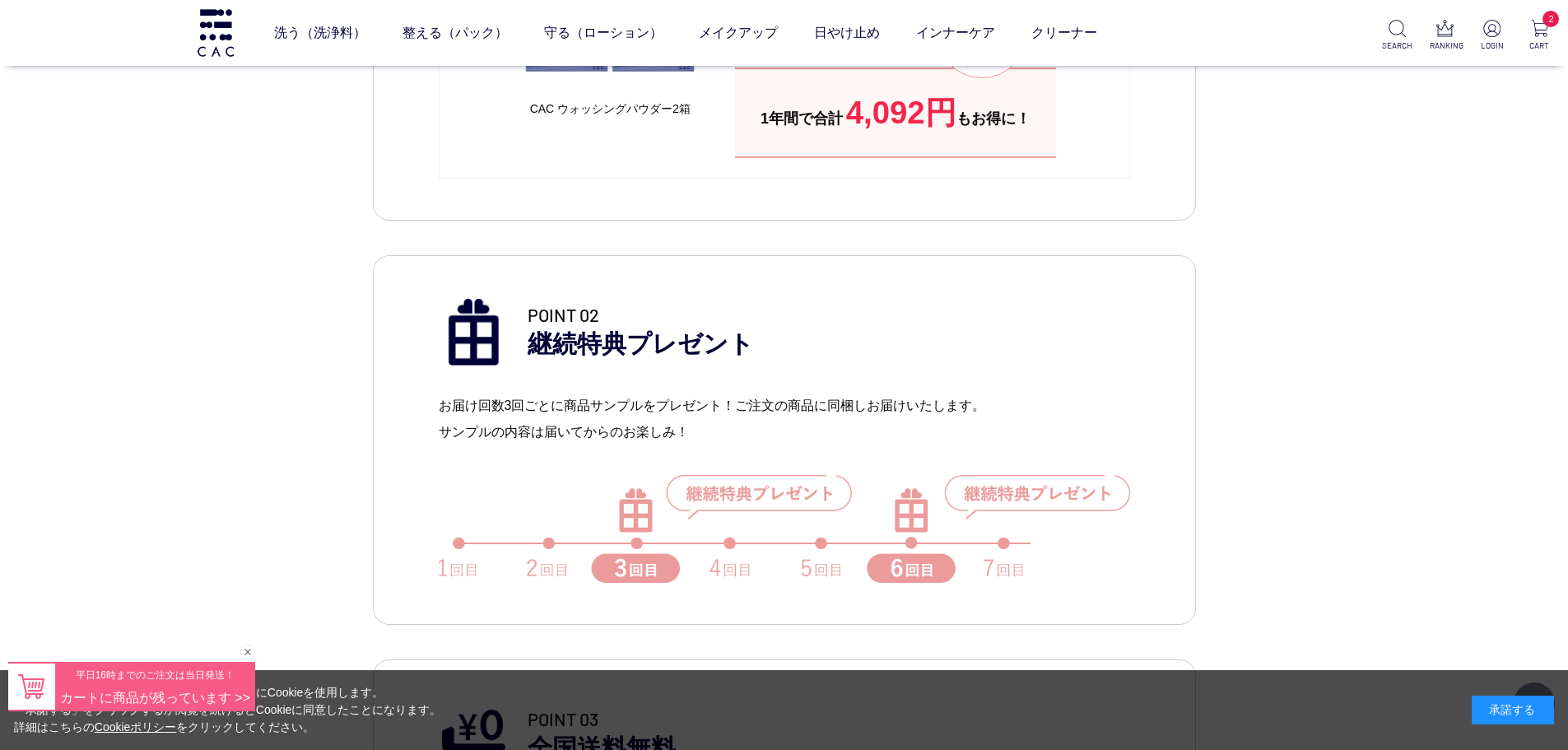
scroll to position [1071, 0]
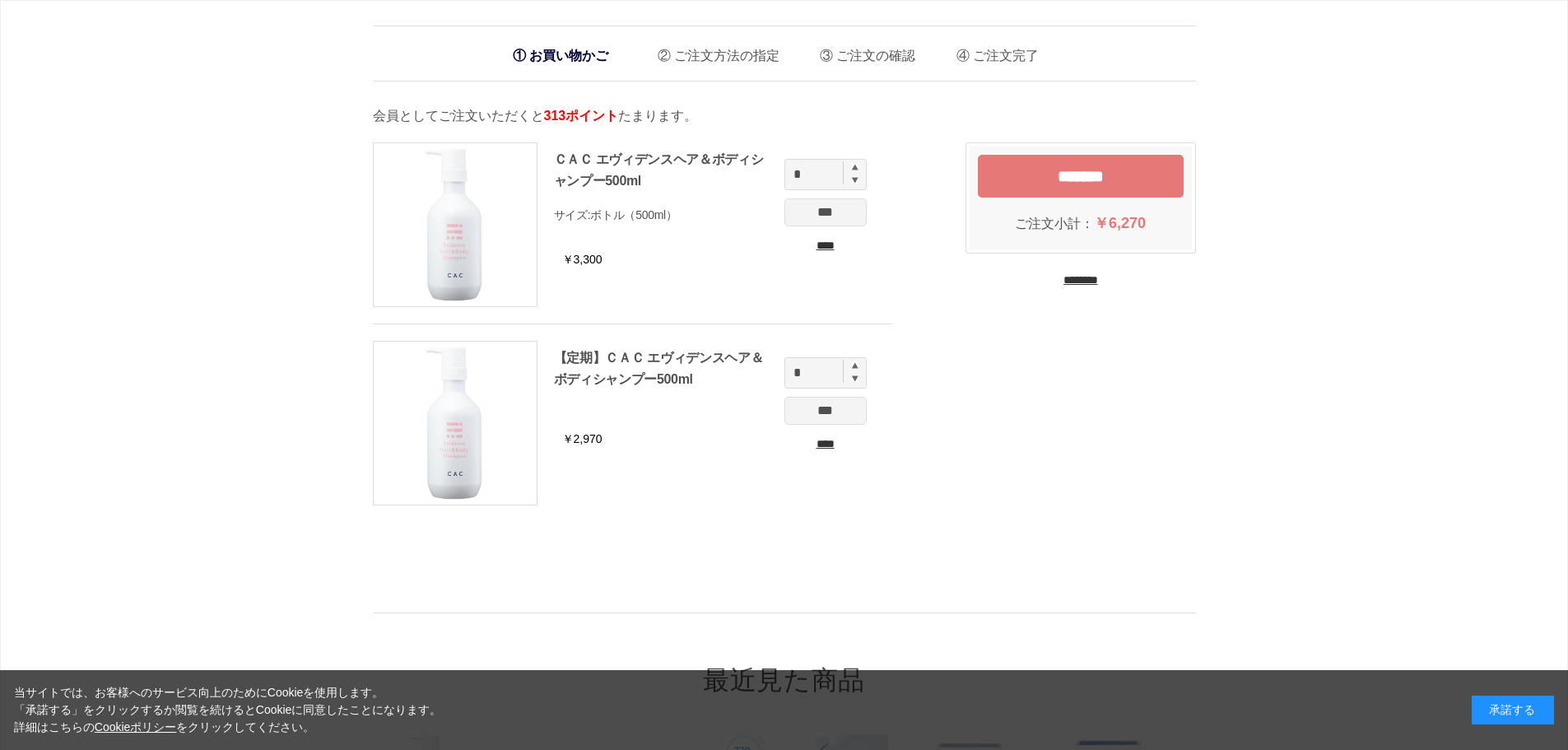
click at [825, 443] on input "****" at bounding box center [825, 444] width 82 height 18
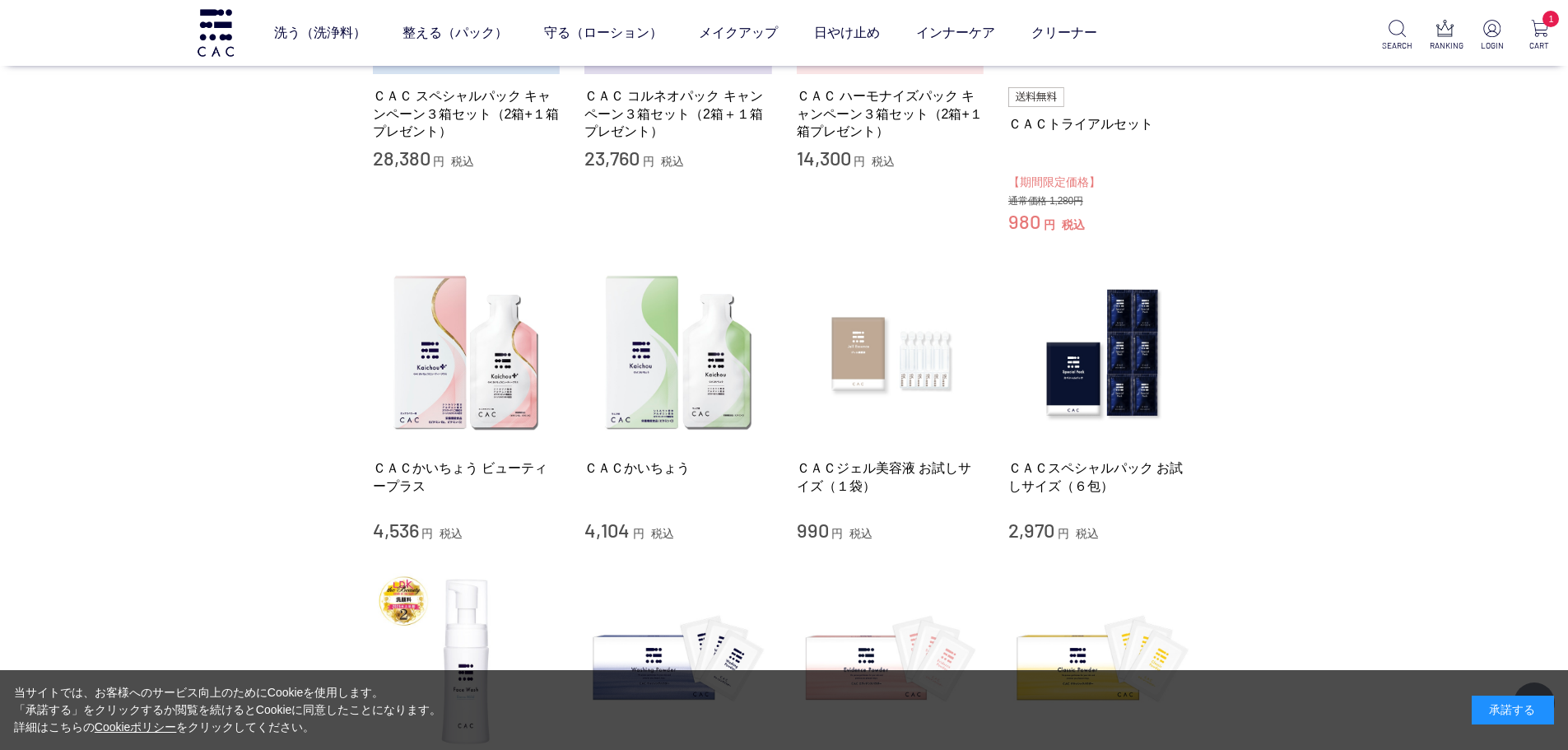
scroll to position [82, 0]
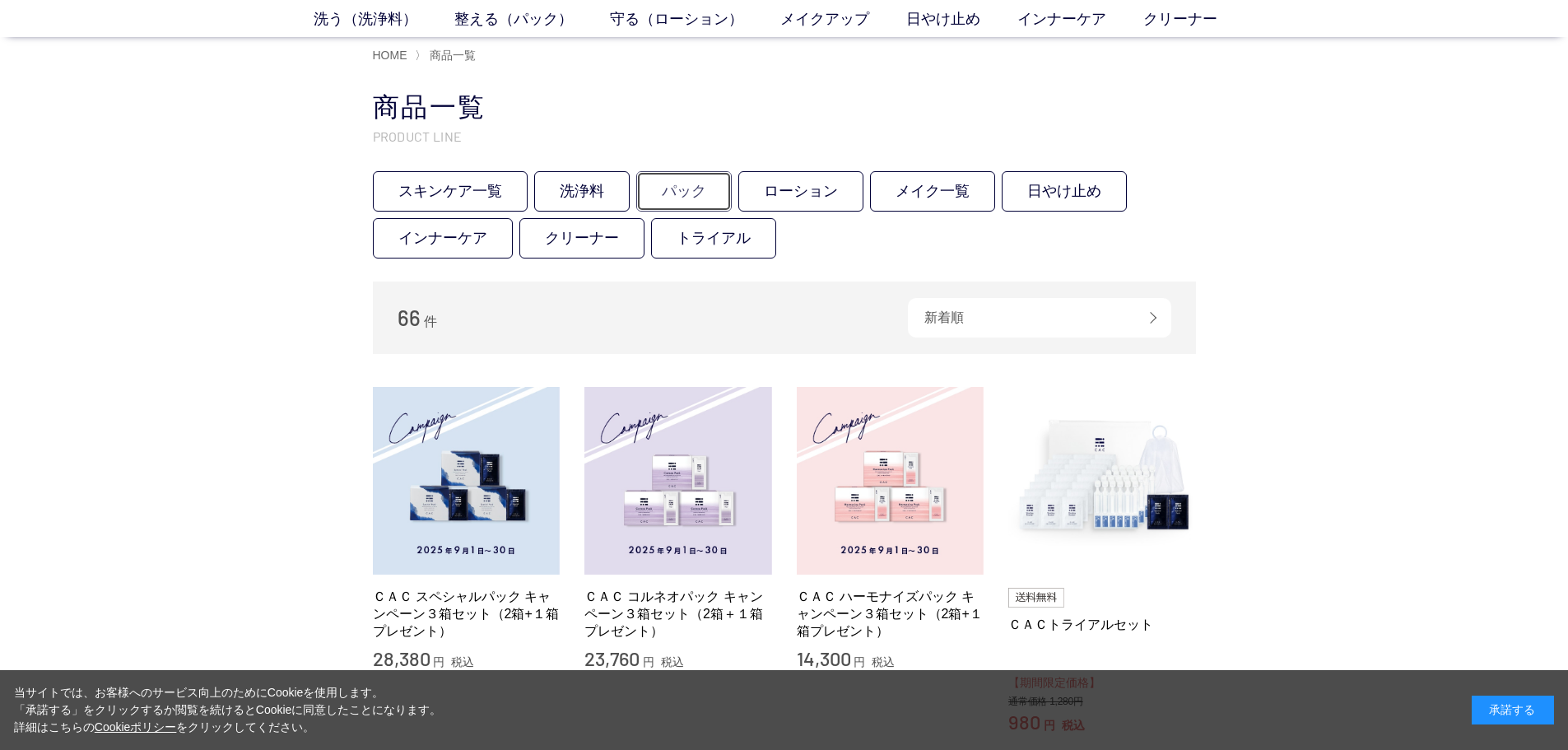
click at [684, 198] on link "パック" at bounding box center [684, 192] width 95 height 41
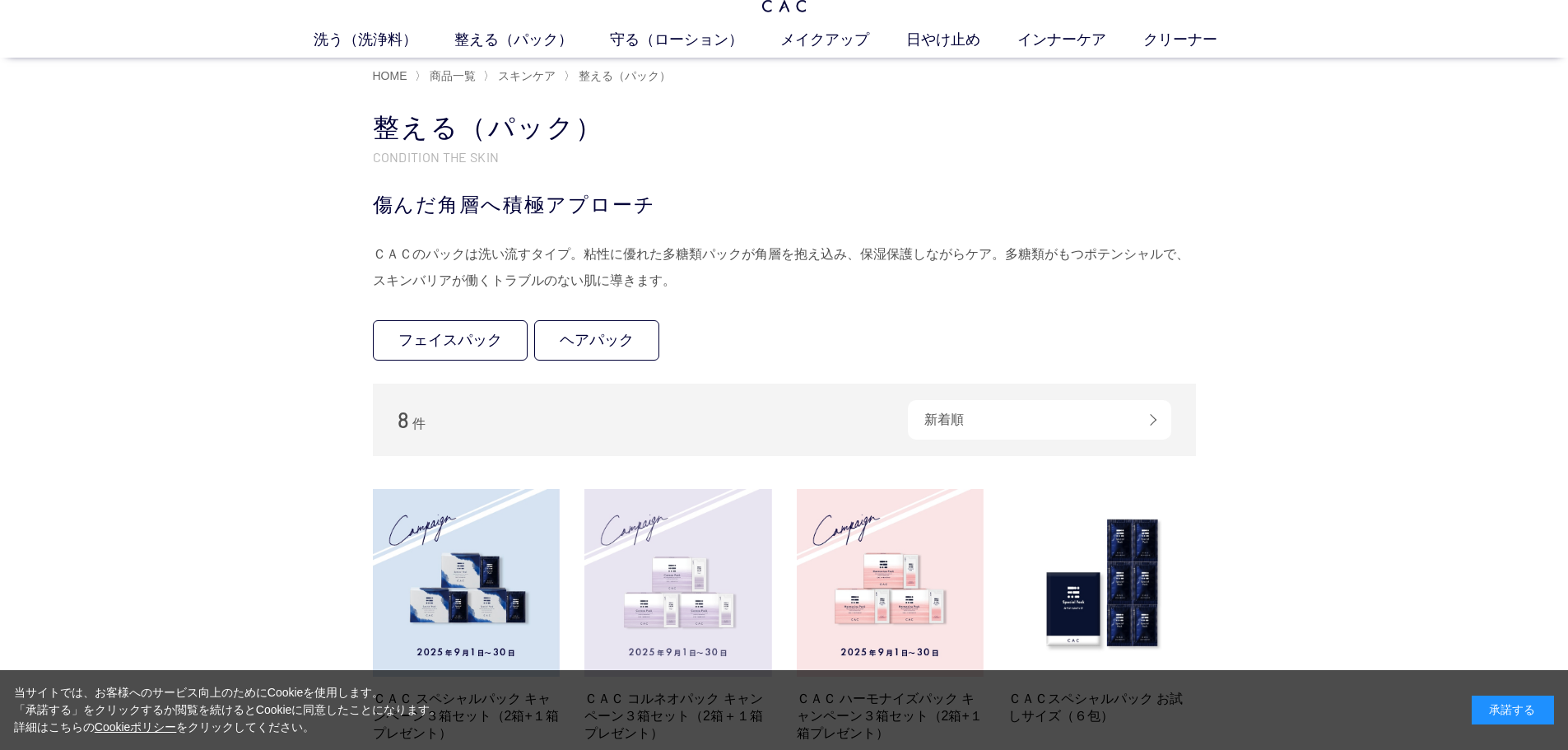
scroll to position [164, 0]
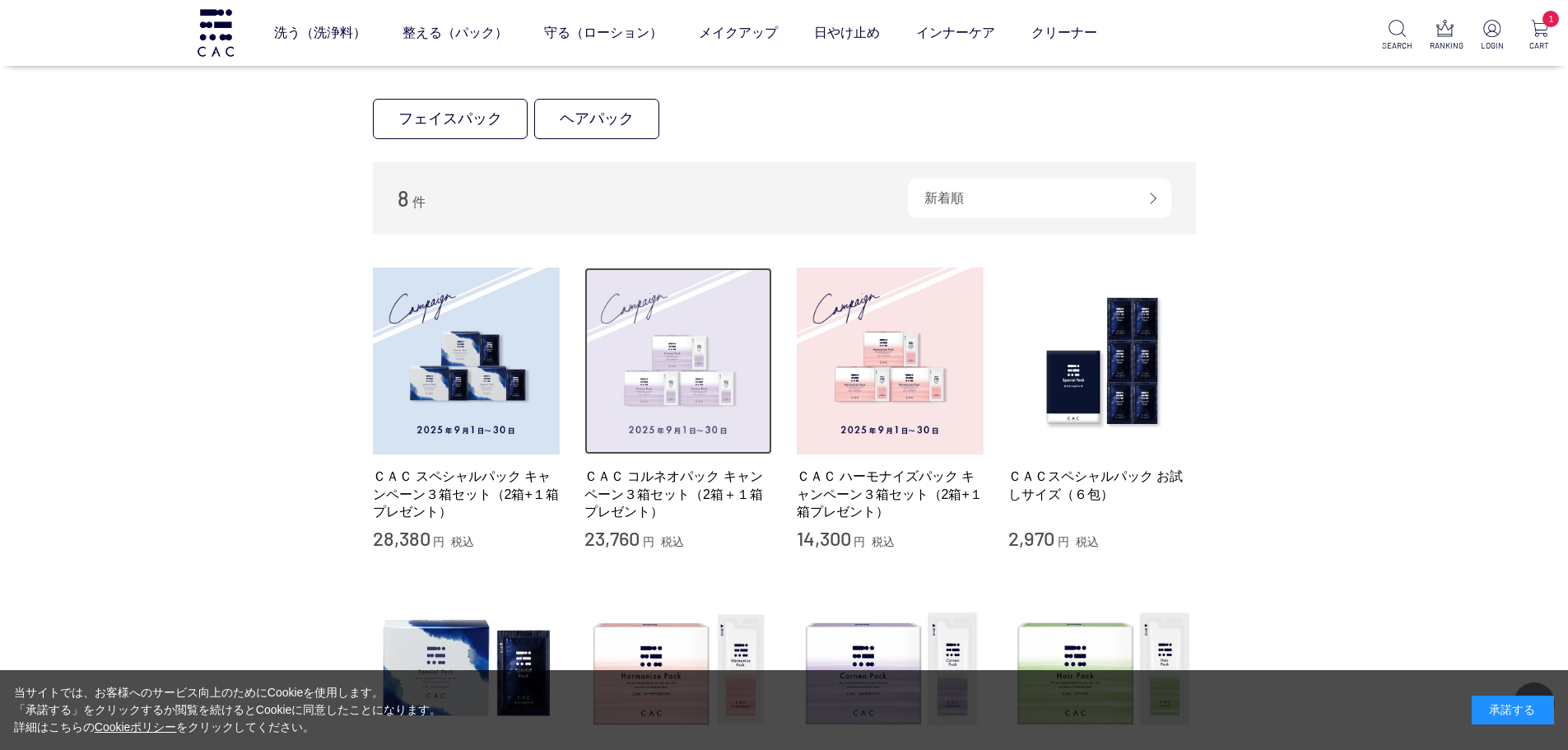
click at [698, 437] on img at bounding box center [678, 361] width 188 height 188
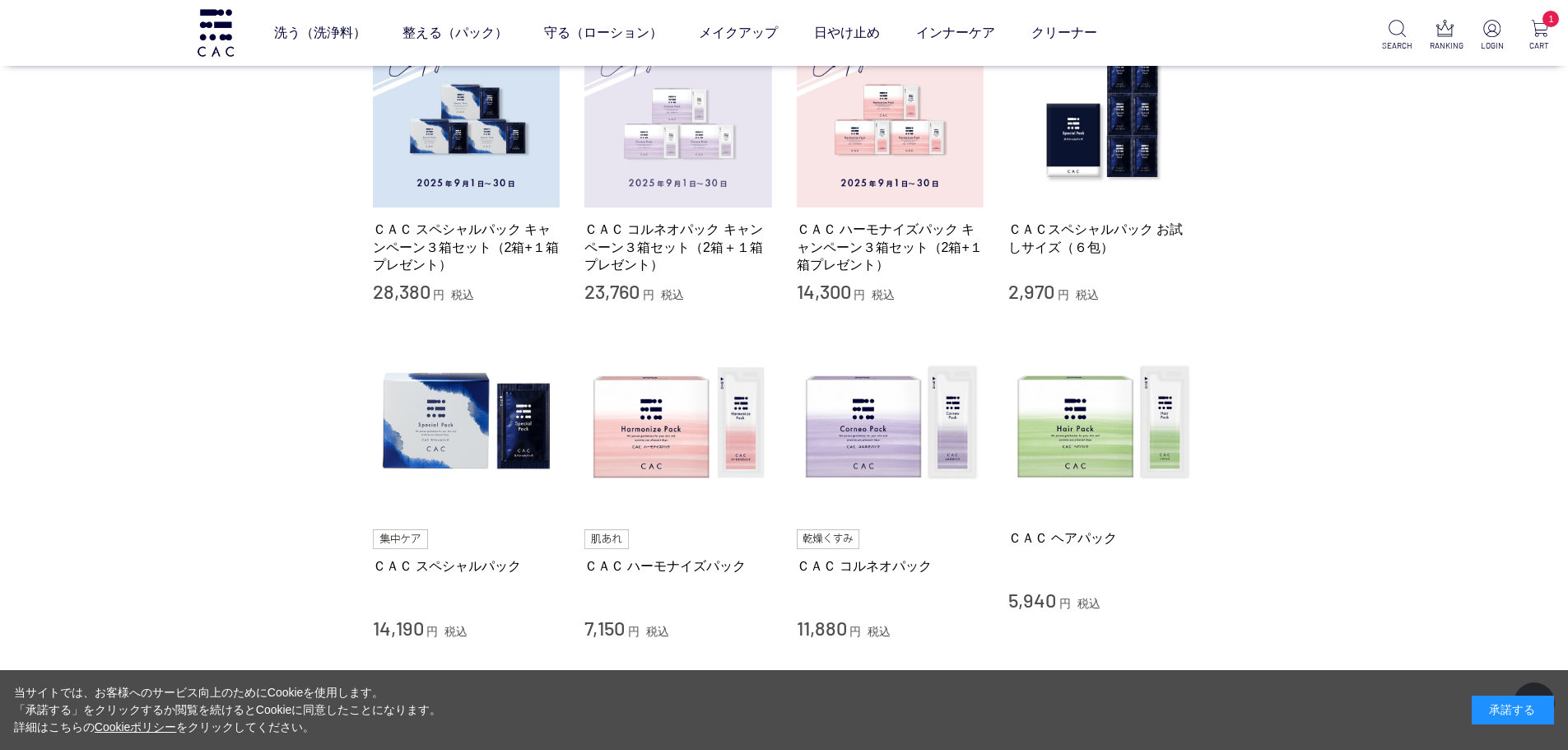
scroll to position [82, 0]
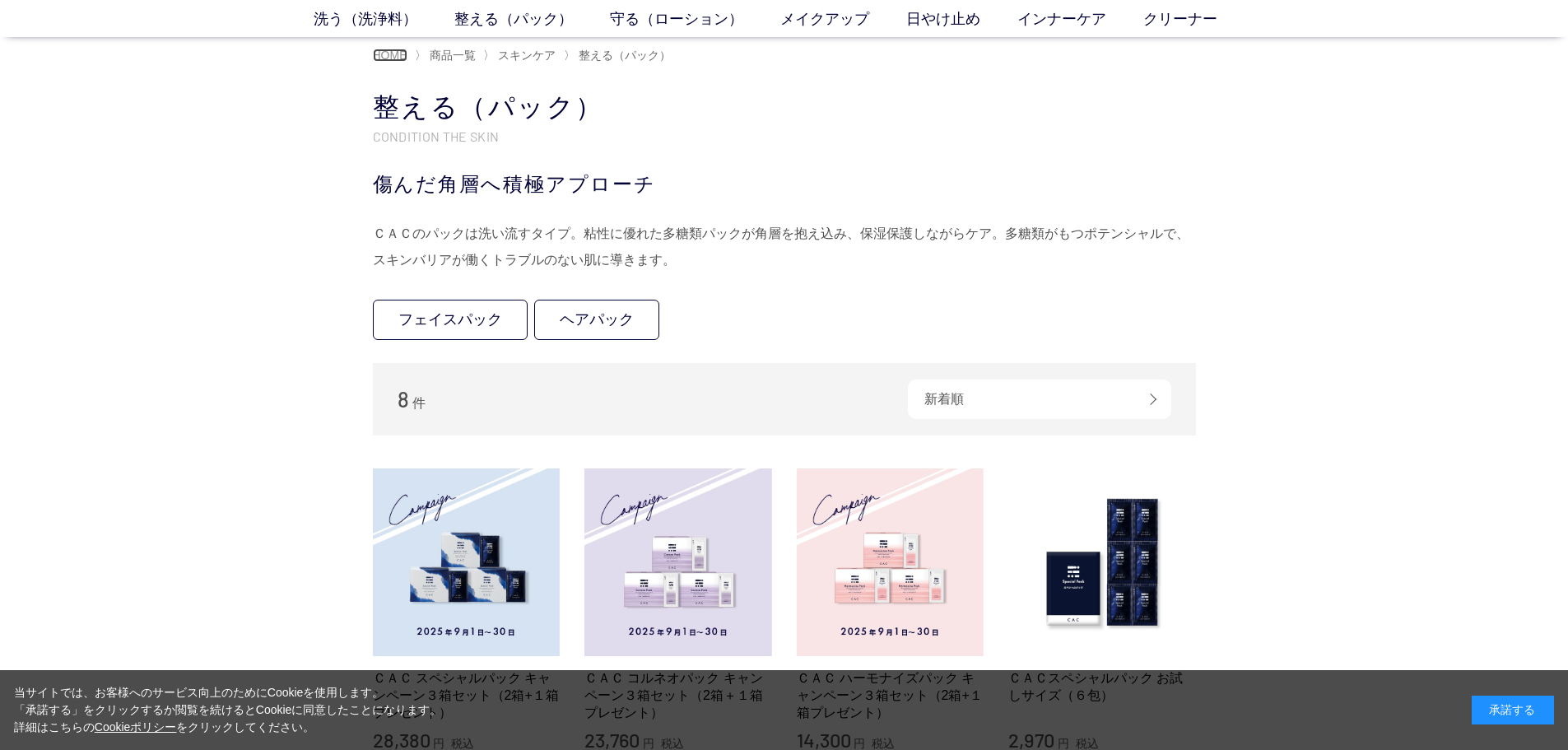
click at [397, 58] on span "HOME" at bounding box center [389, 55] width 34 height 13
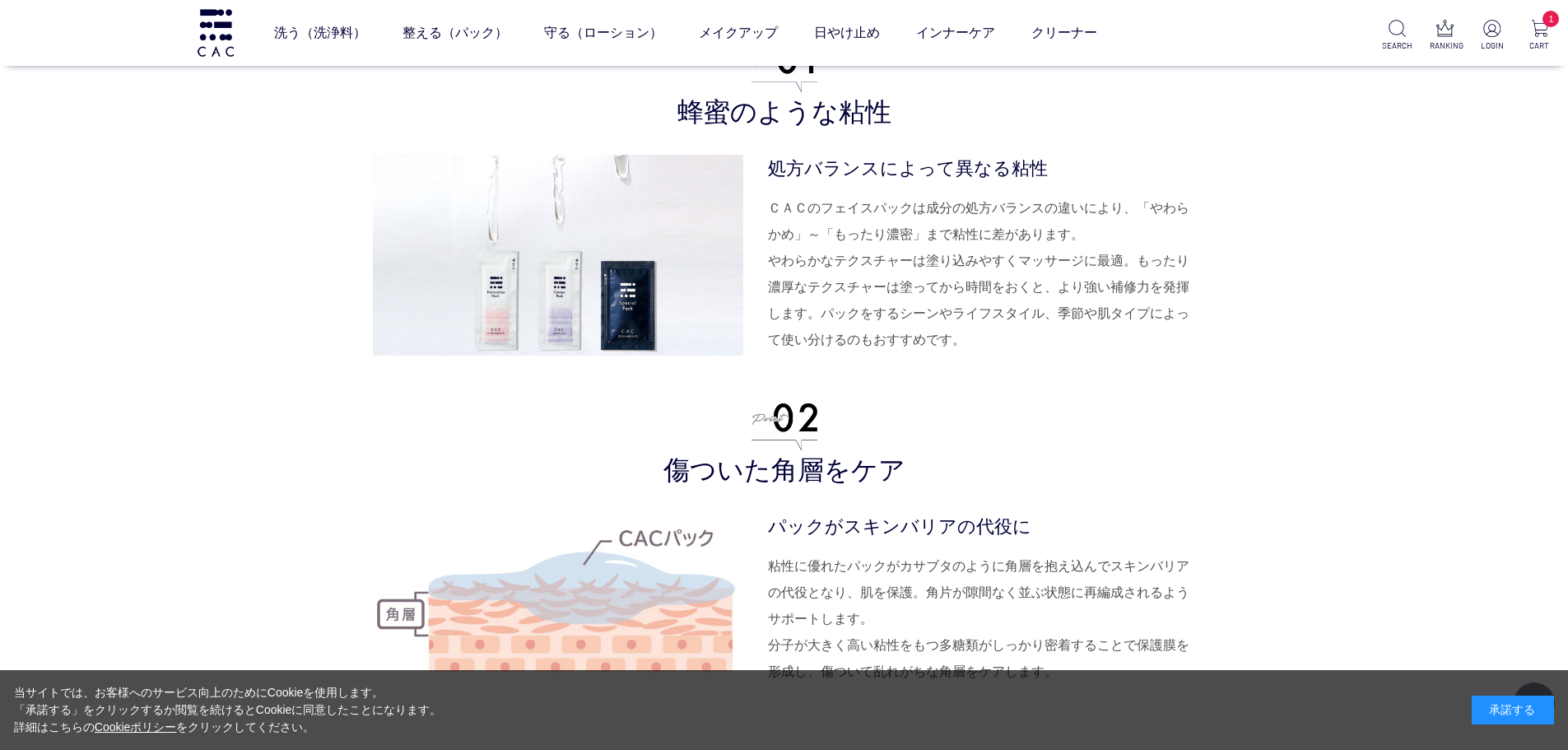
scroll to position [3541, 0]
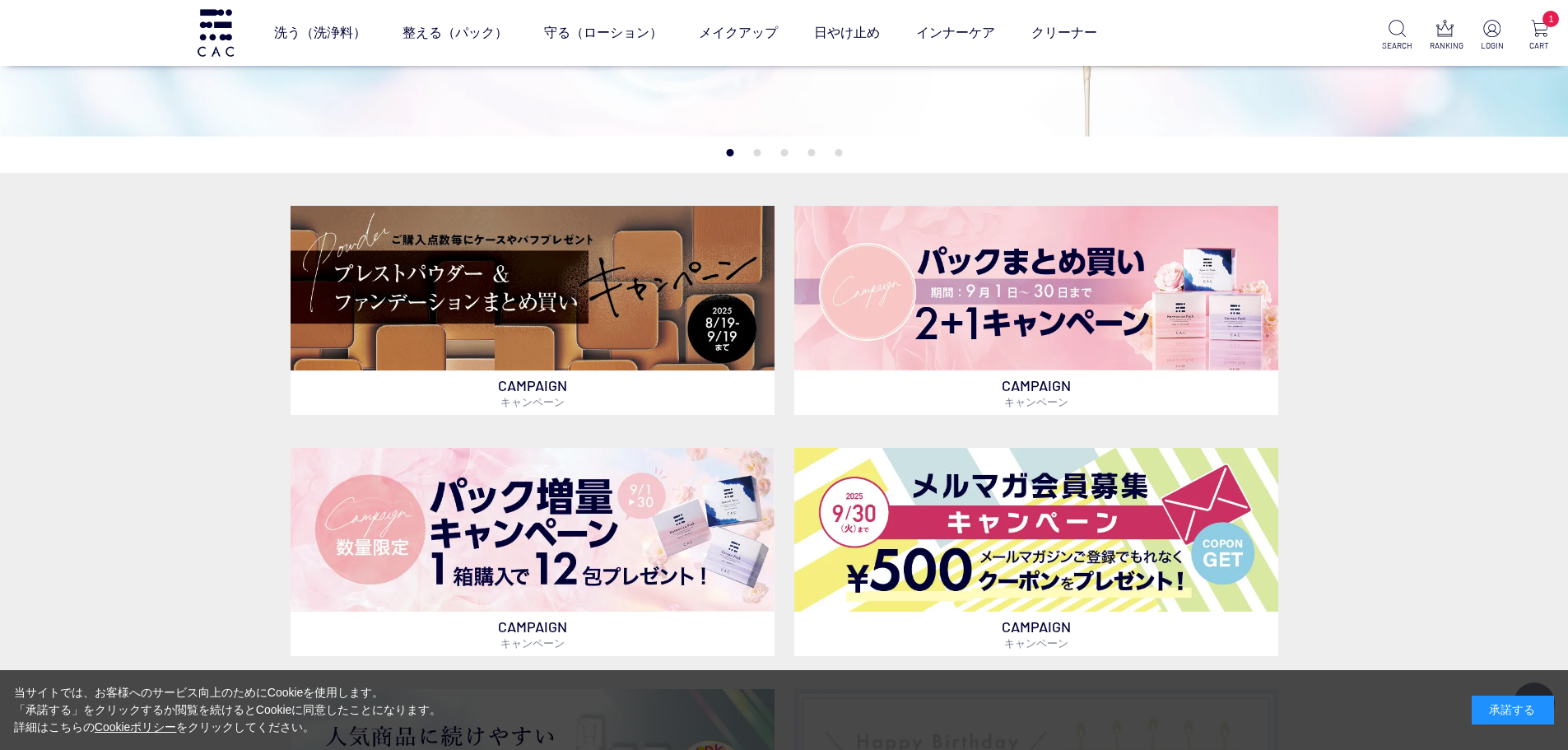
scroll to position [659, 0]
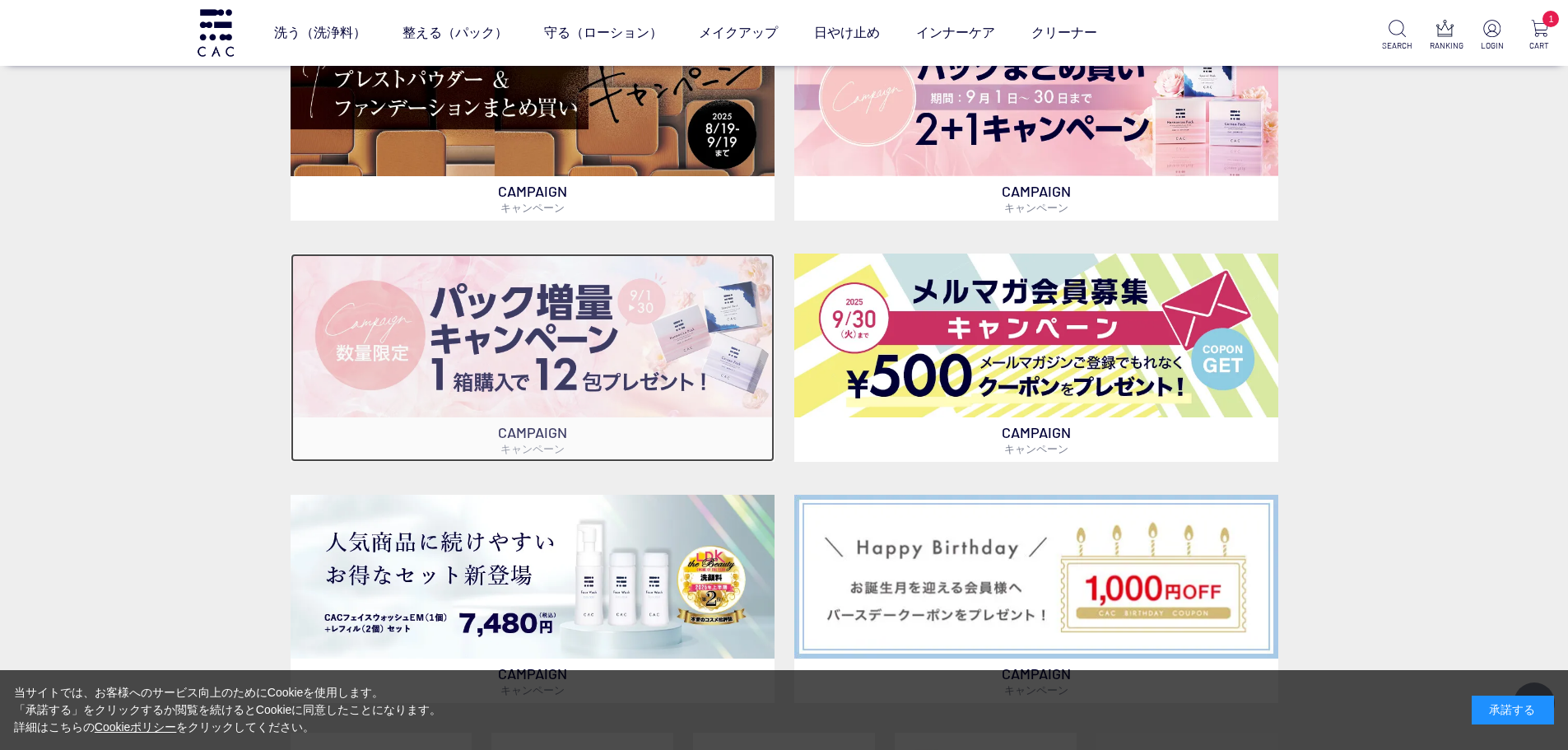
click at [552, 348] on img at bounding box center [532, 335] width 484 height 163
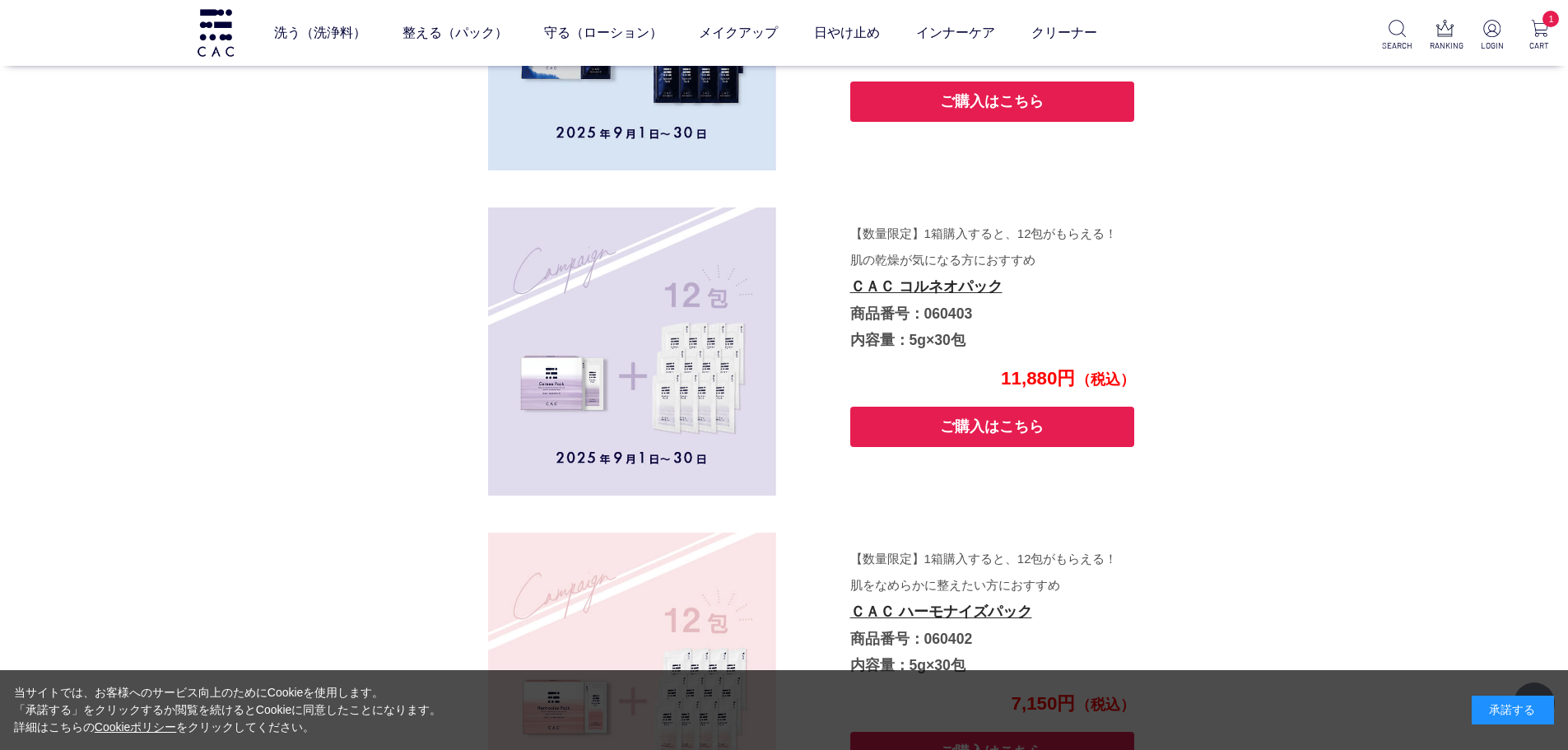
scroll to position [5095, 0]
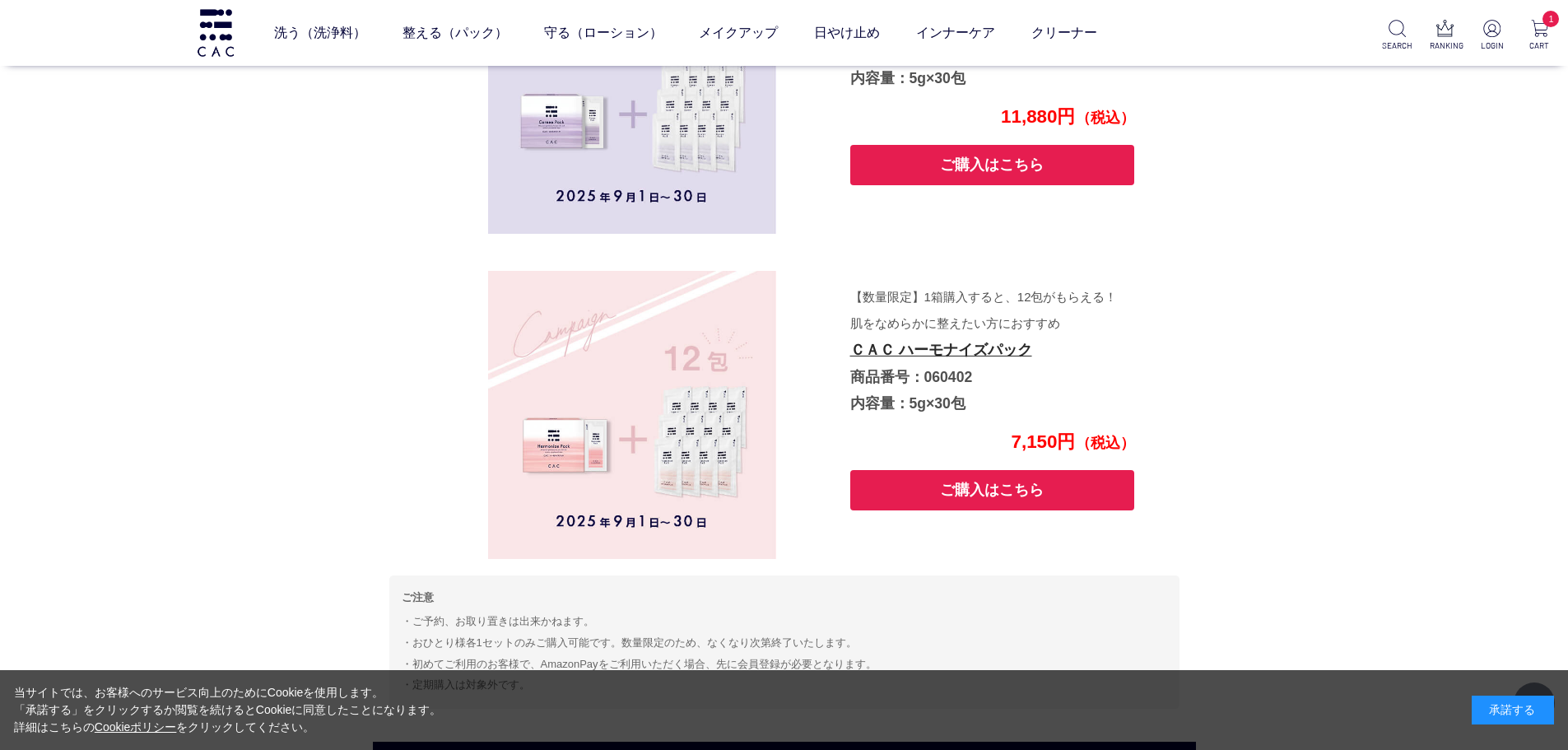
click at [949, 175] on button "ご購入はこちら" at bounding box center [992, 165] width 285 height 41
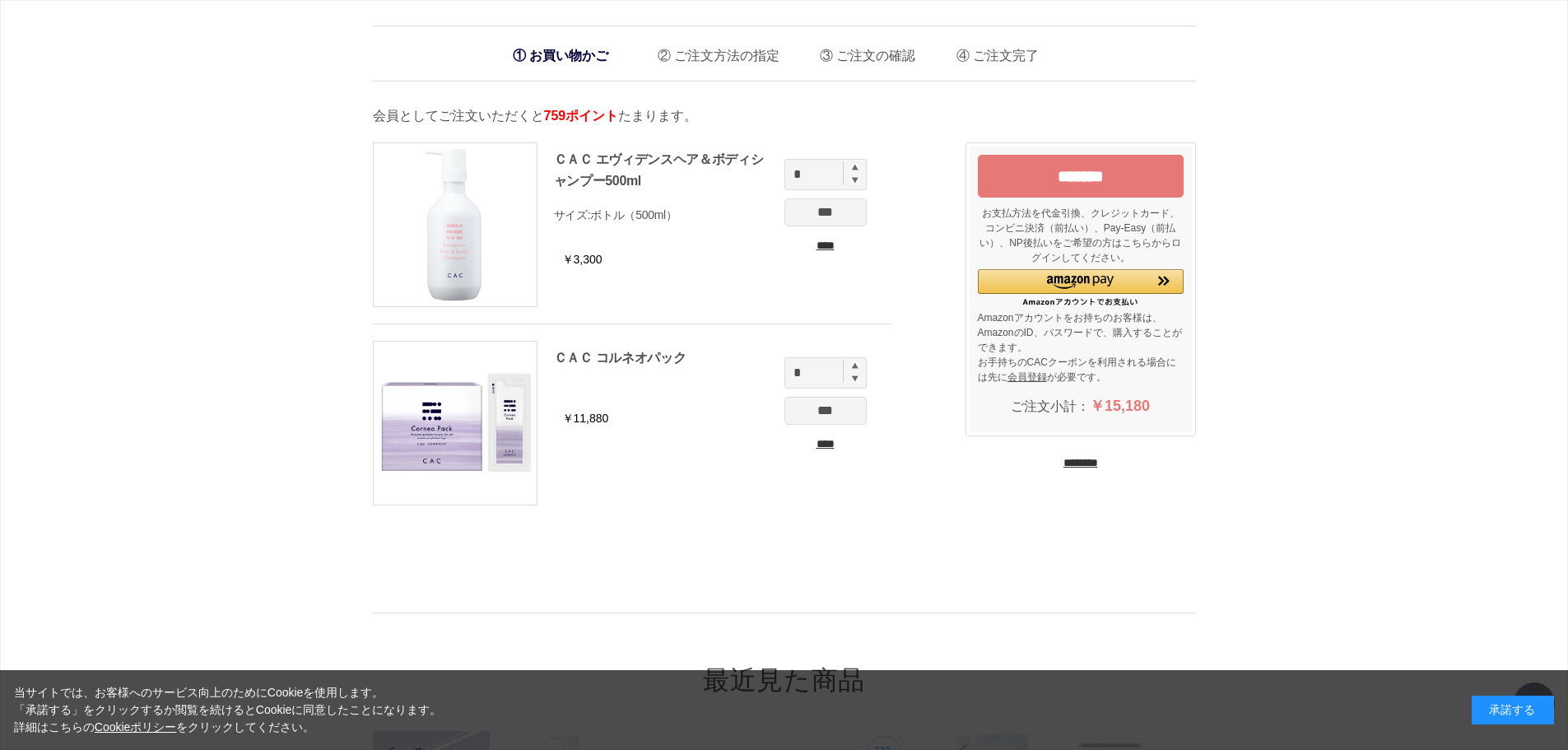
click at [1064, 184] on input "*******" at bounding box center [1080, 176] width 206 height 42
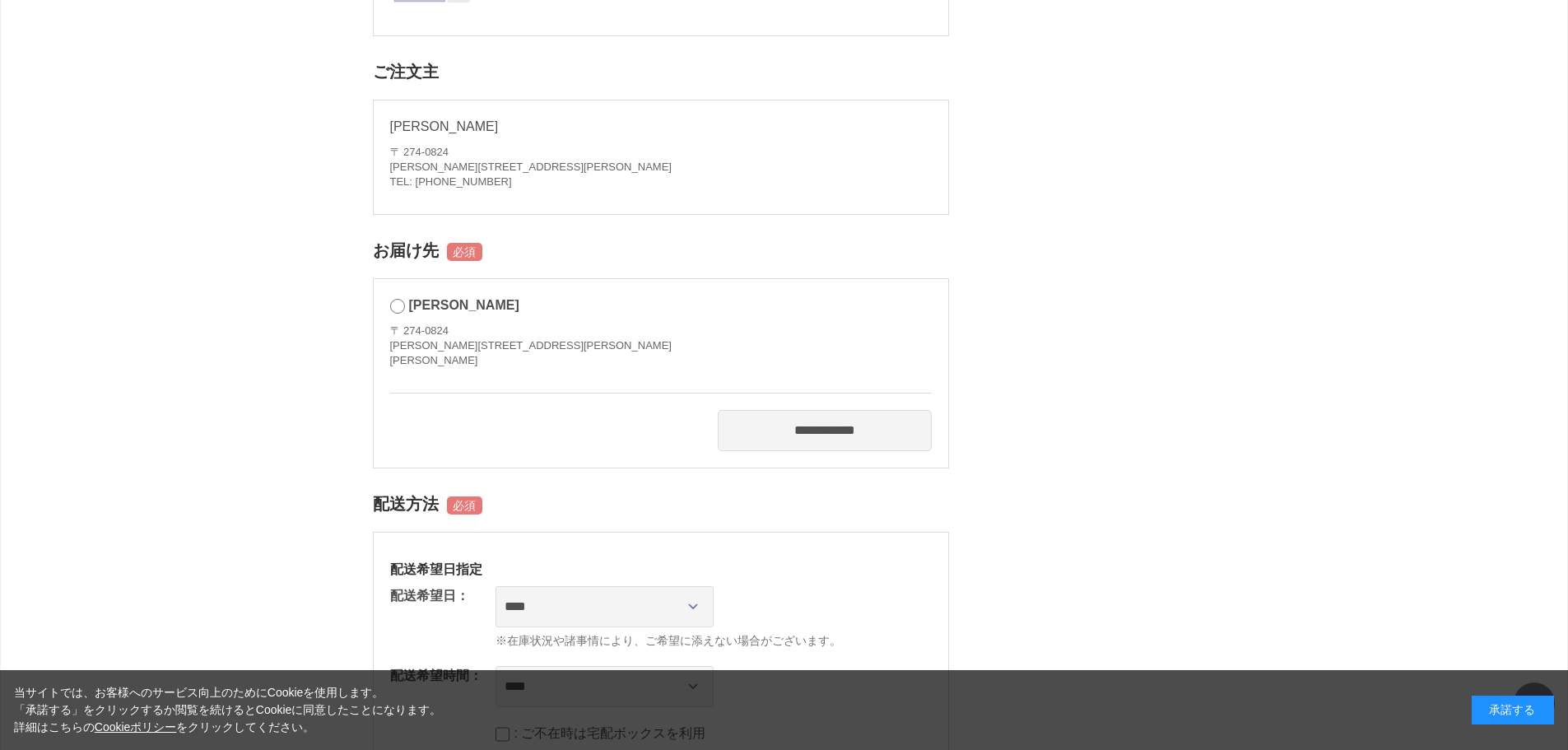
scroll to position [577, 0]
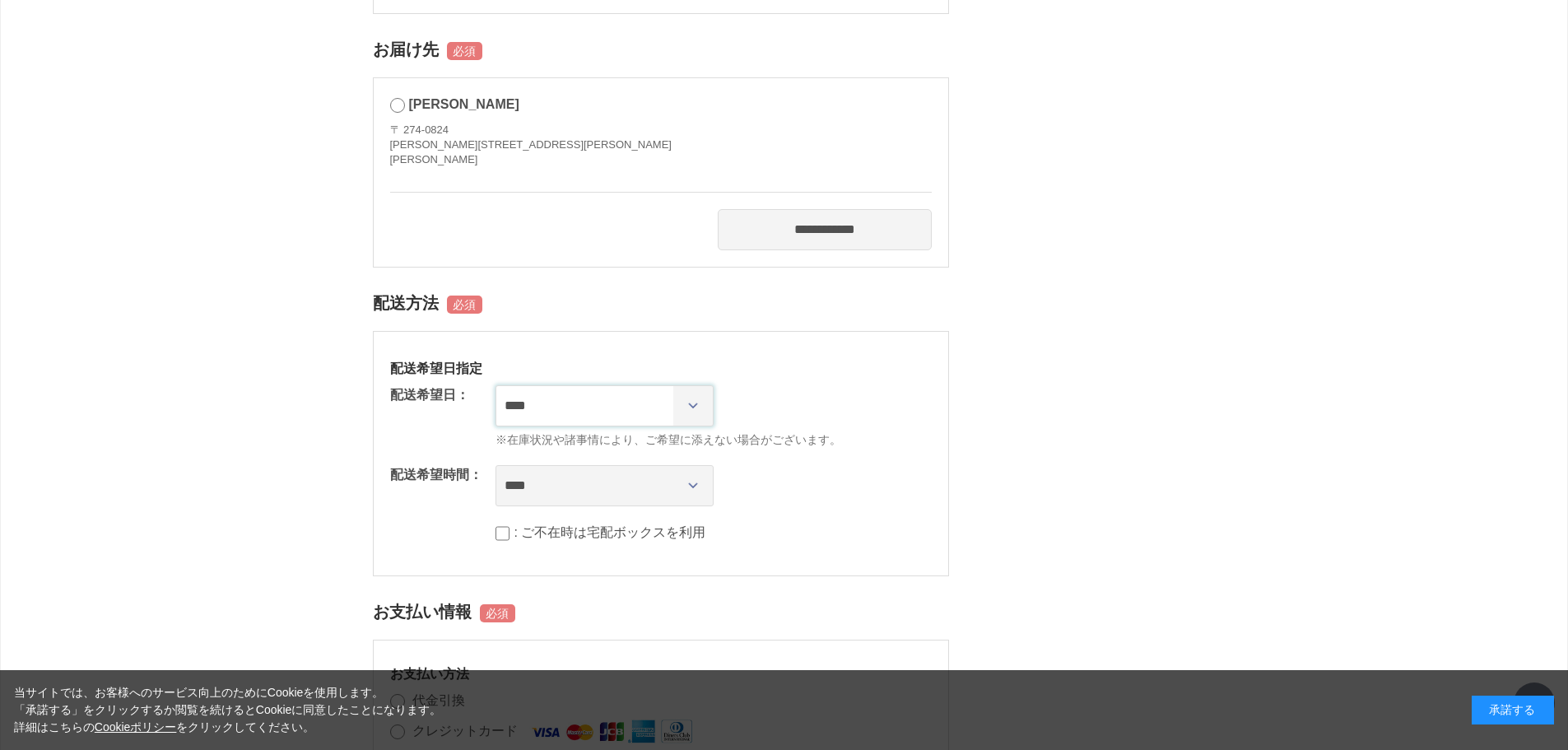
click at [697, 412] on select "**********" at bounding box center [604, 405] width 218 height 42
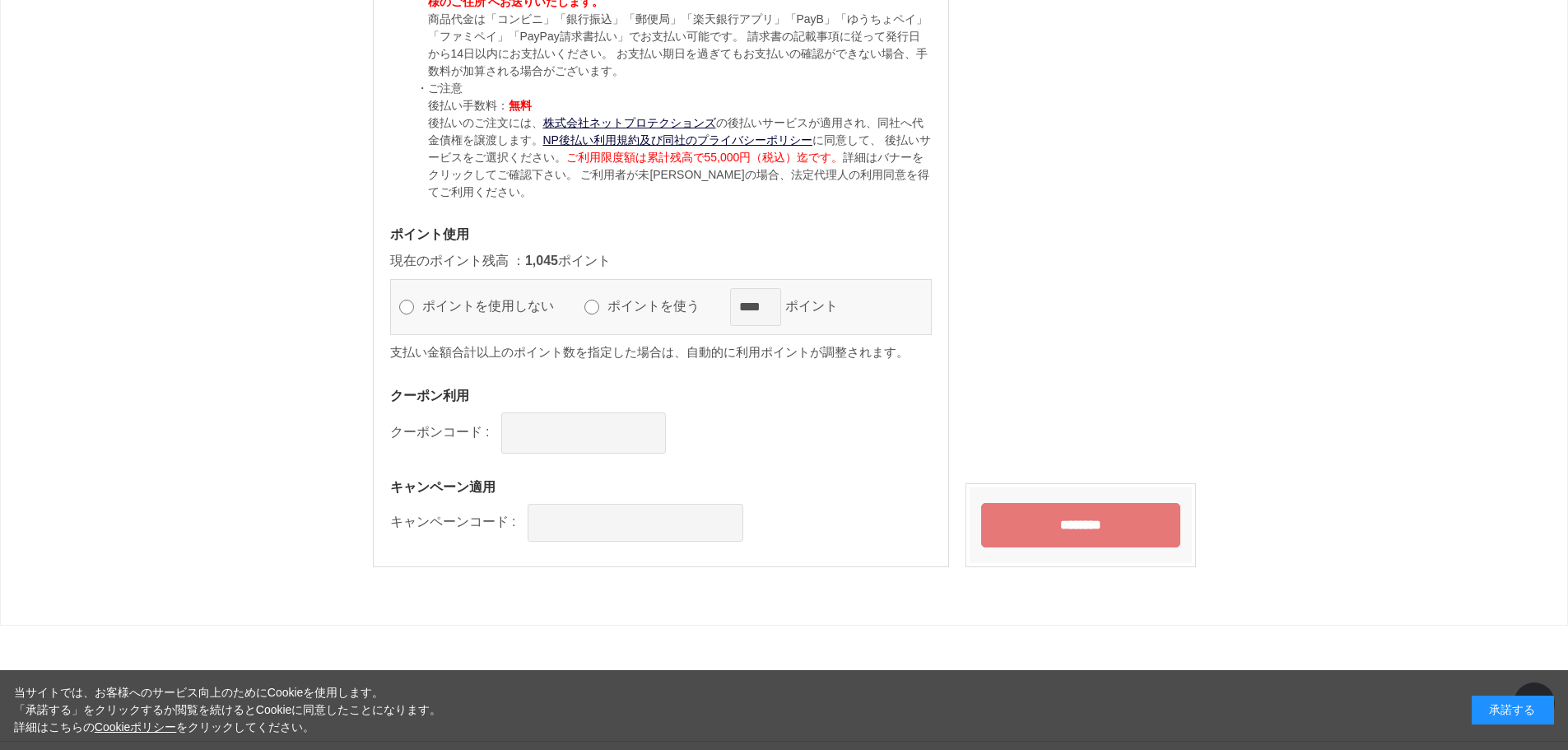
scroll to position [1623, 0]
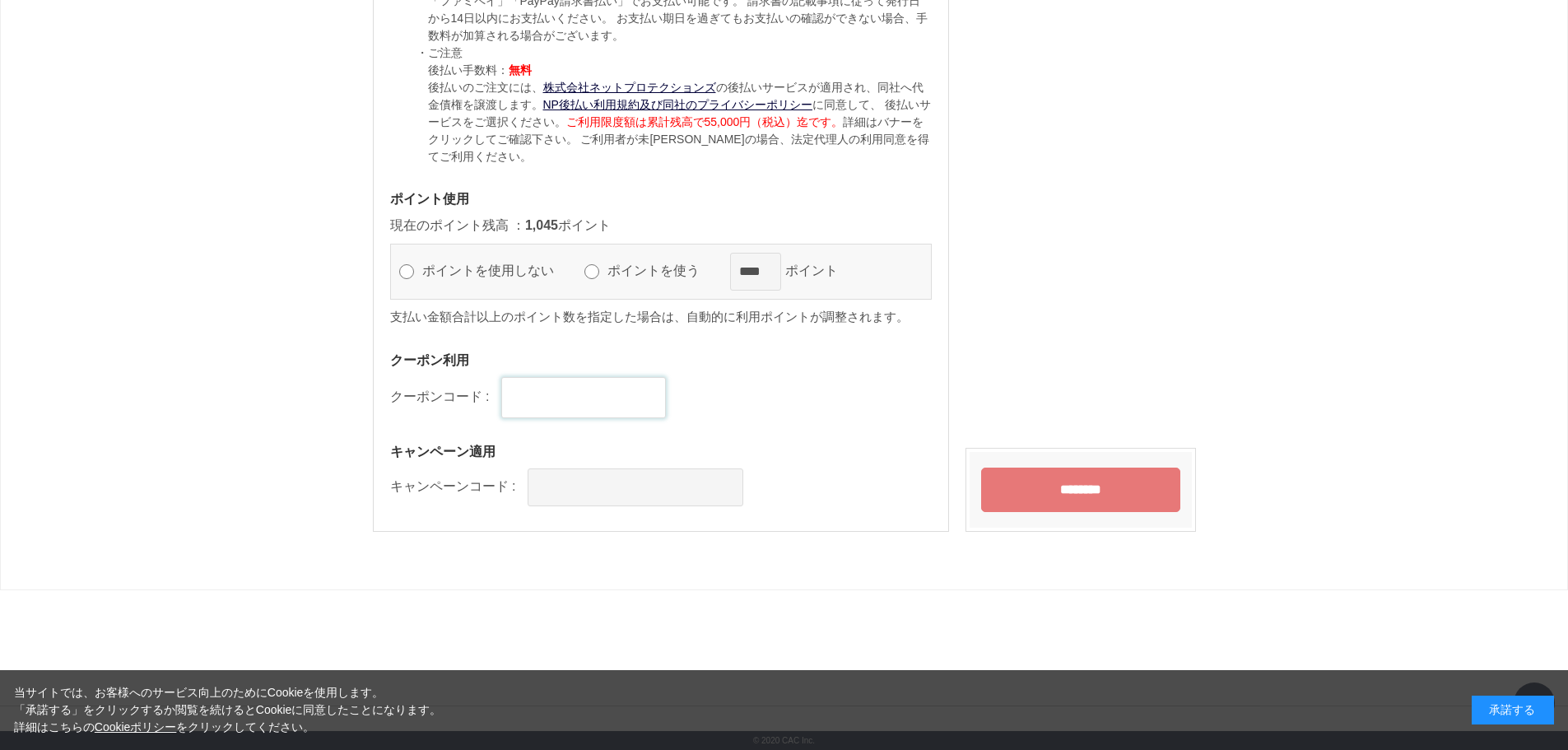
click at [596, 406] on input "text" at bounding box center [584, 398] width 164 height 42
click at [801, 431] on div "お支払い方法 代金引換 クレジットカード ※カード情報は、次の画面で設定いただけます。 コンビニ決済（前払い） ※利用されるコンビニエンスストアは、次の画面で…" at bounding box center [660, 63] width 577 height 939
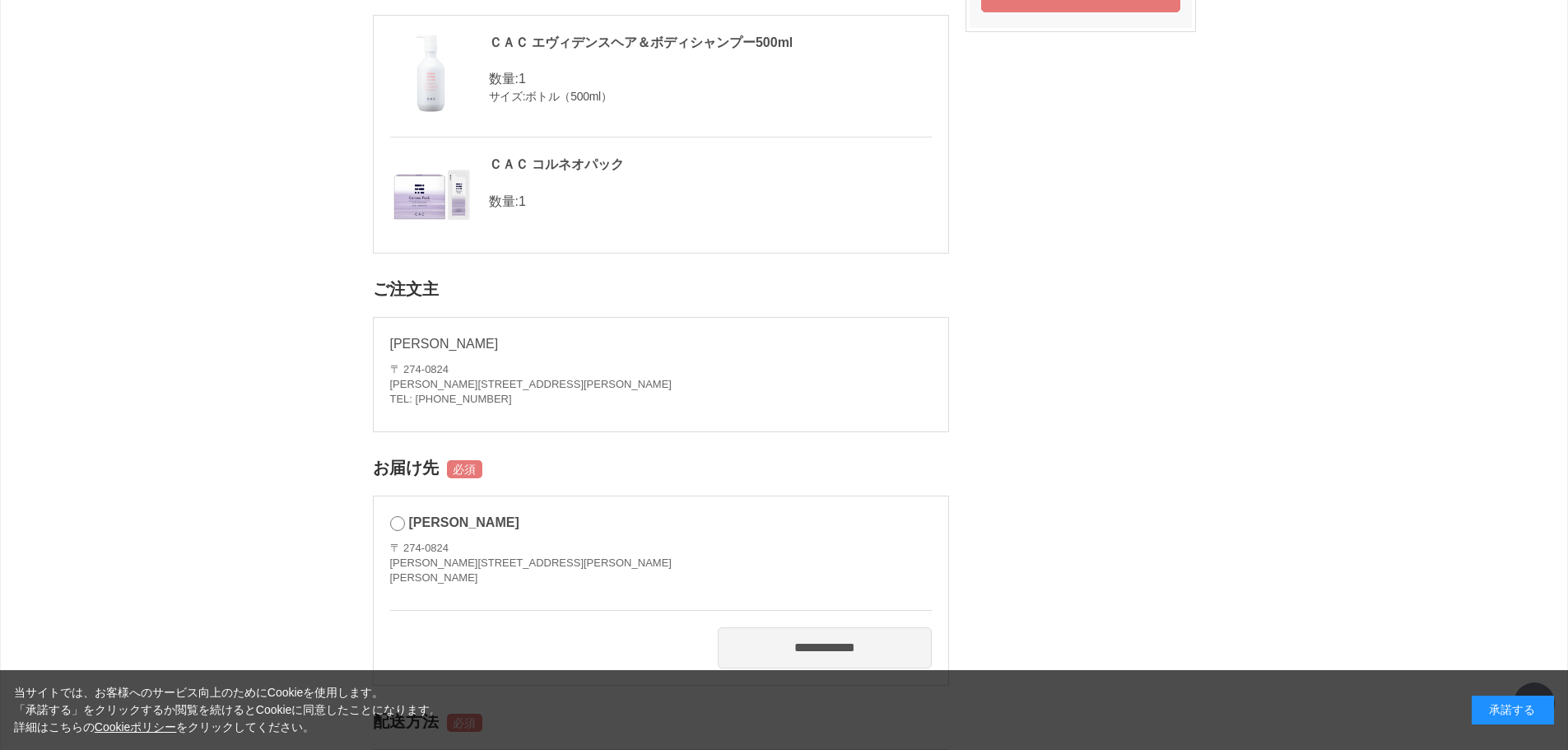
scroll to position [0, 0]
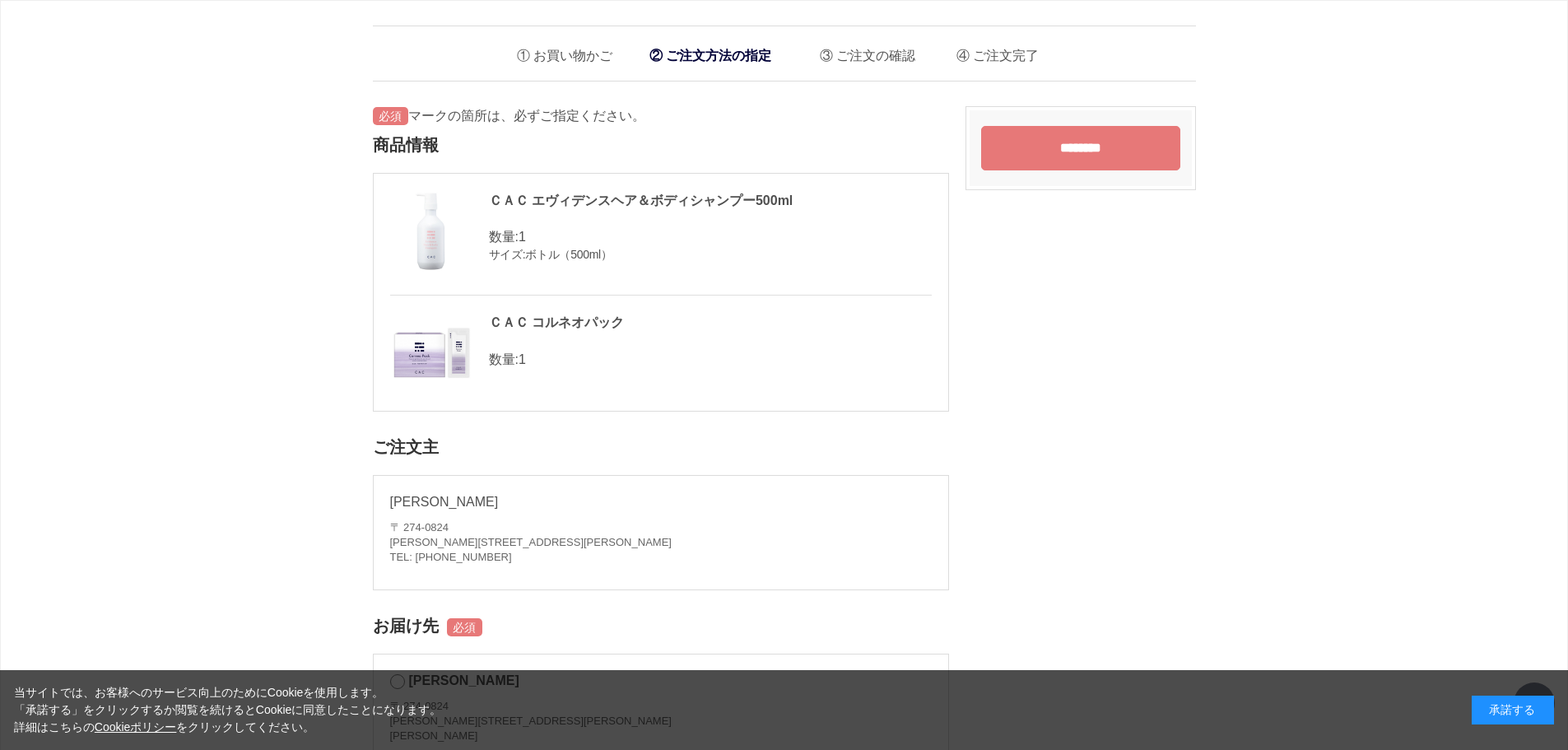
click at [1089, 152] on input "********" at bounding box center [1081, 148] width 200 height 44
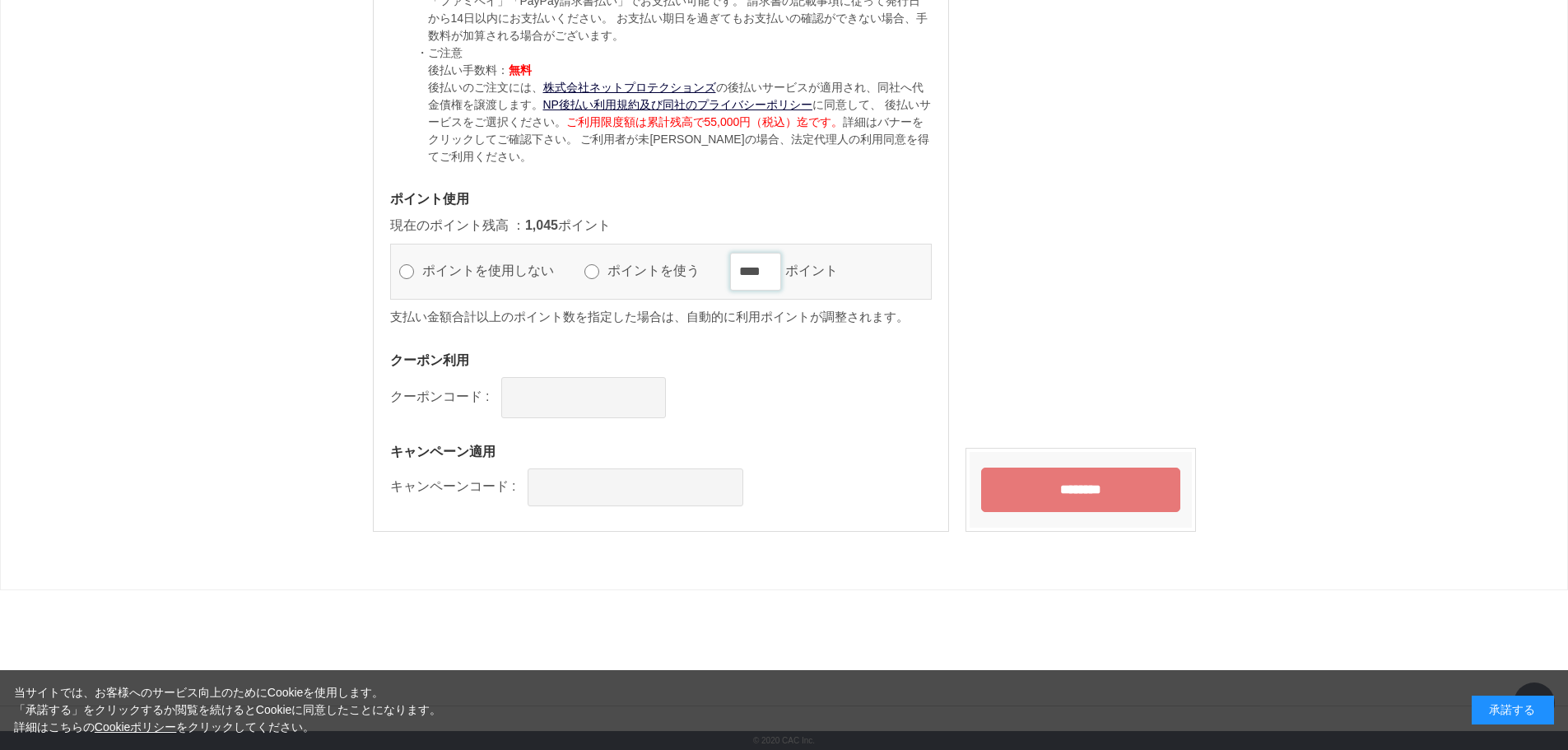
click at [781, 272] on input "****" at bounding box center [756, 271] width 51 height 38
type input "*"
type input "***"
click at [1086, 497] on input "********" at bounding box center [1081, 489] width 200 height 44
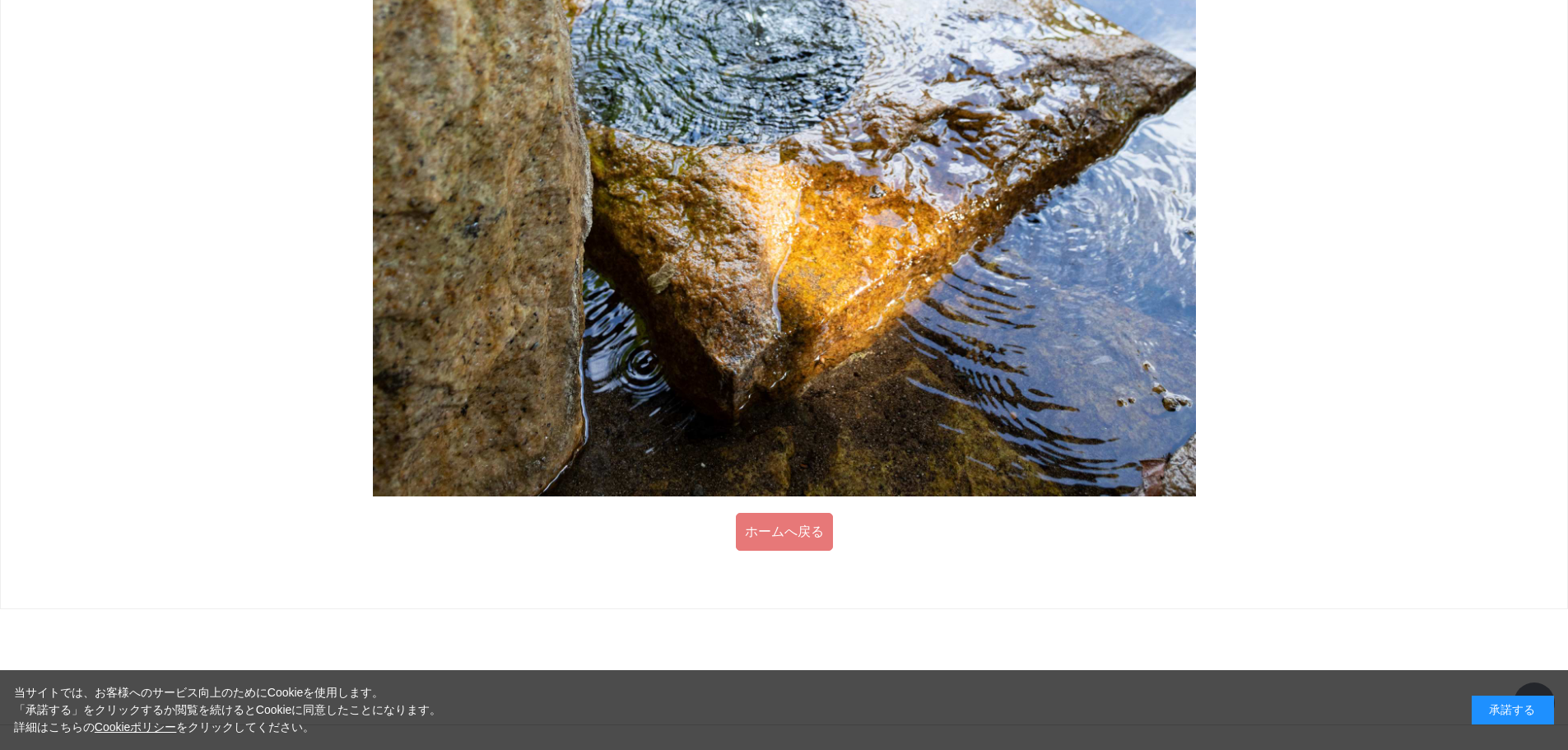
scroll to position [1540, 0]
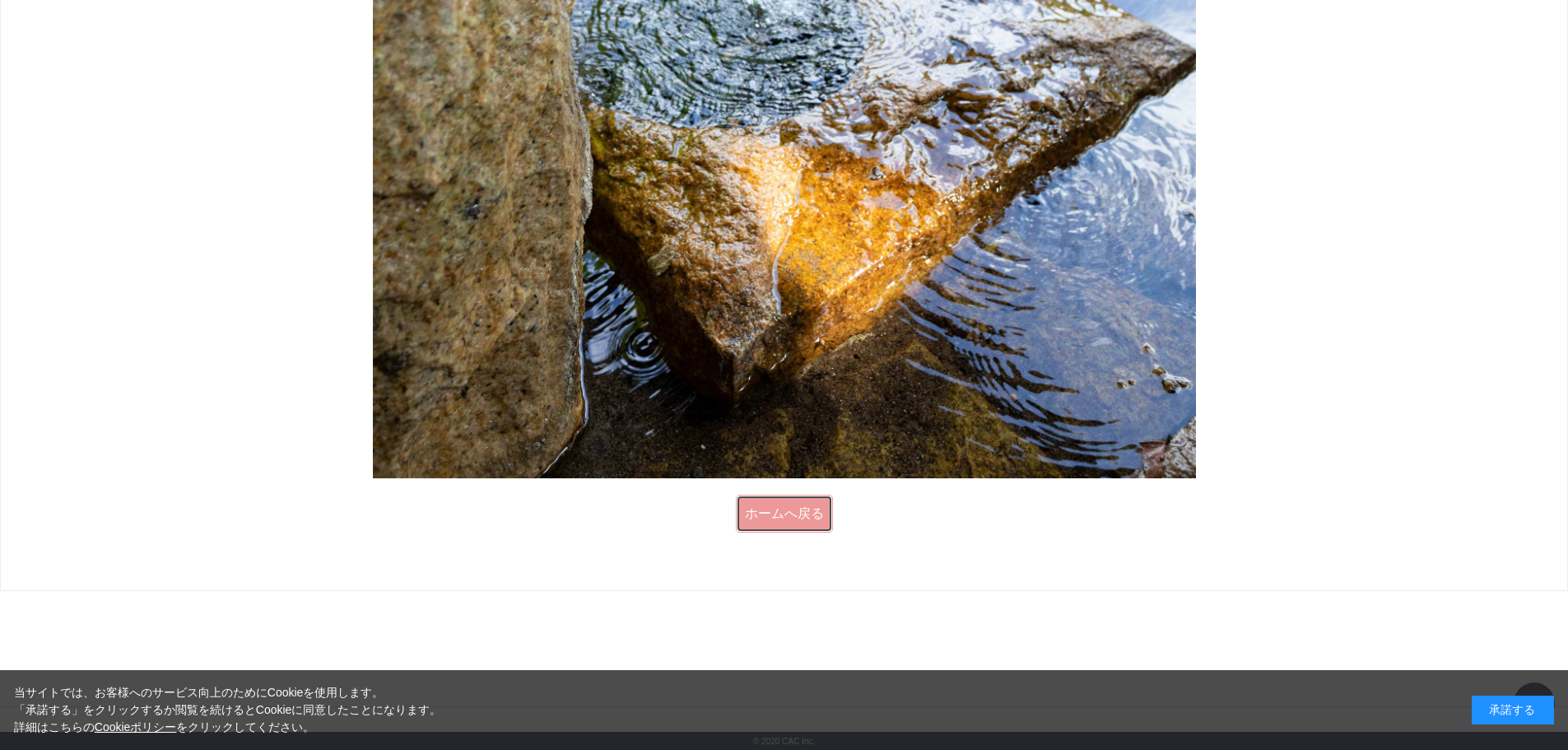
click at [765, 501] on link "ホームへ戻る" at bounding box center [784, 513] width 97 height 38
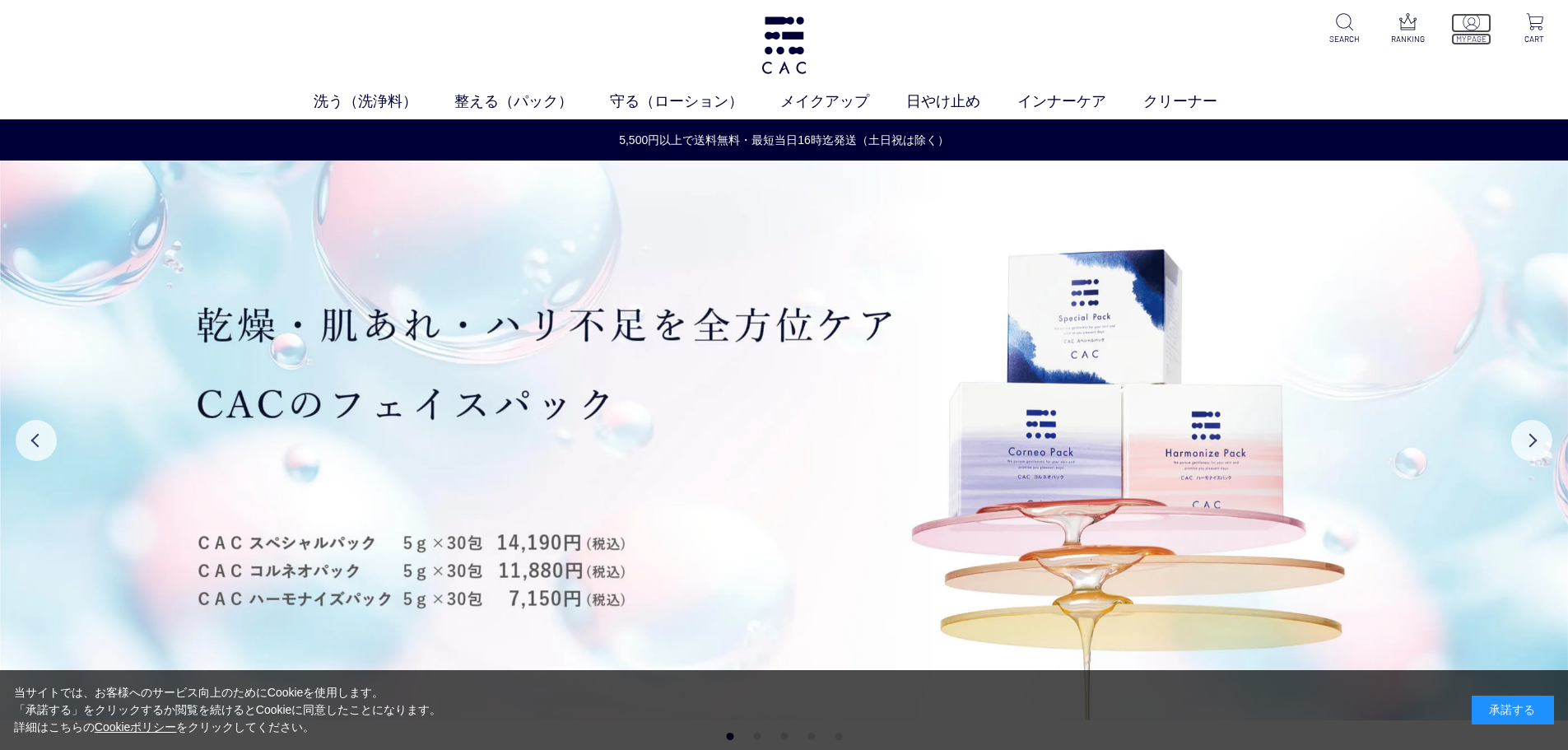
click at [1473, 27] on img at bounding box center [1471, 22] width 18 height 18
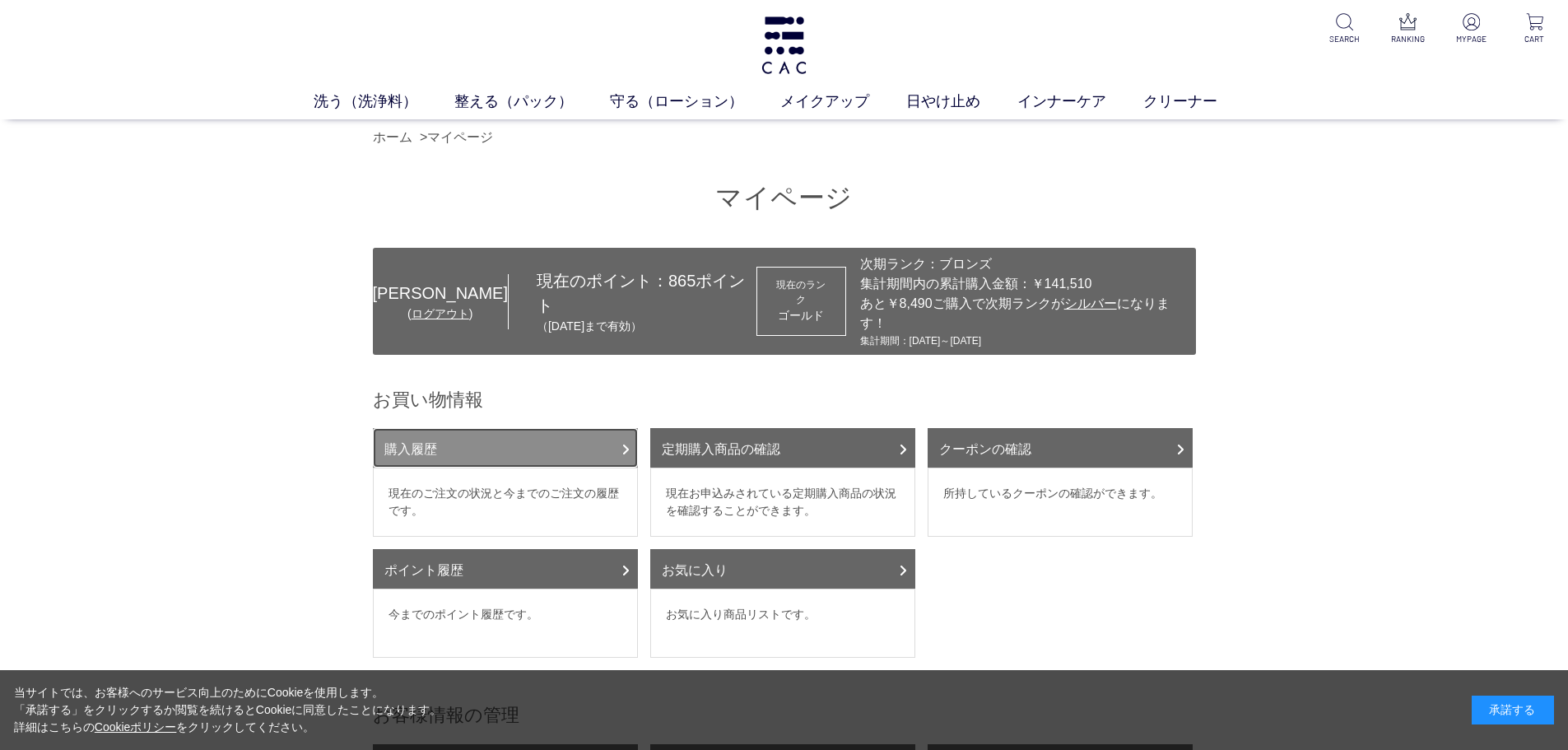
click at [428, 429] on link "購入履歴" at bounding box center [505, 448] width 265 height 40
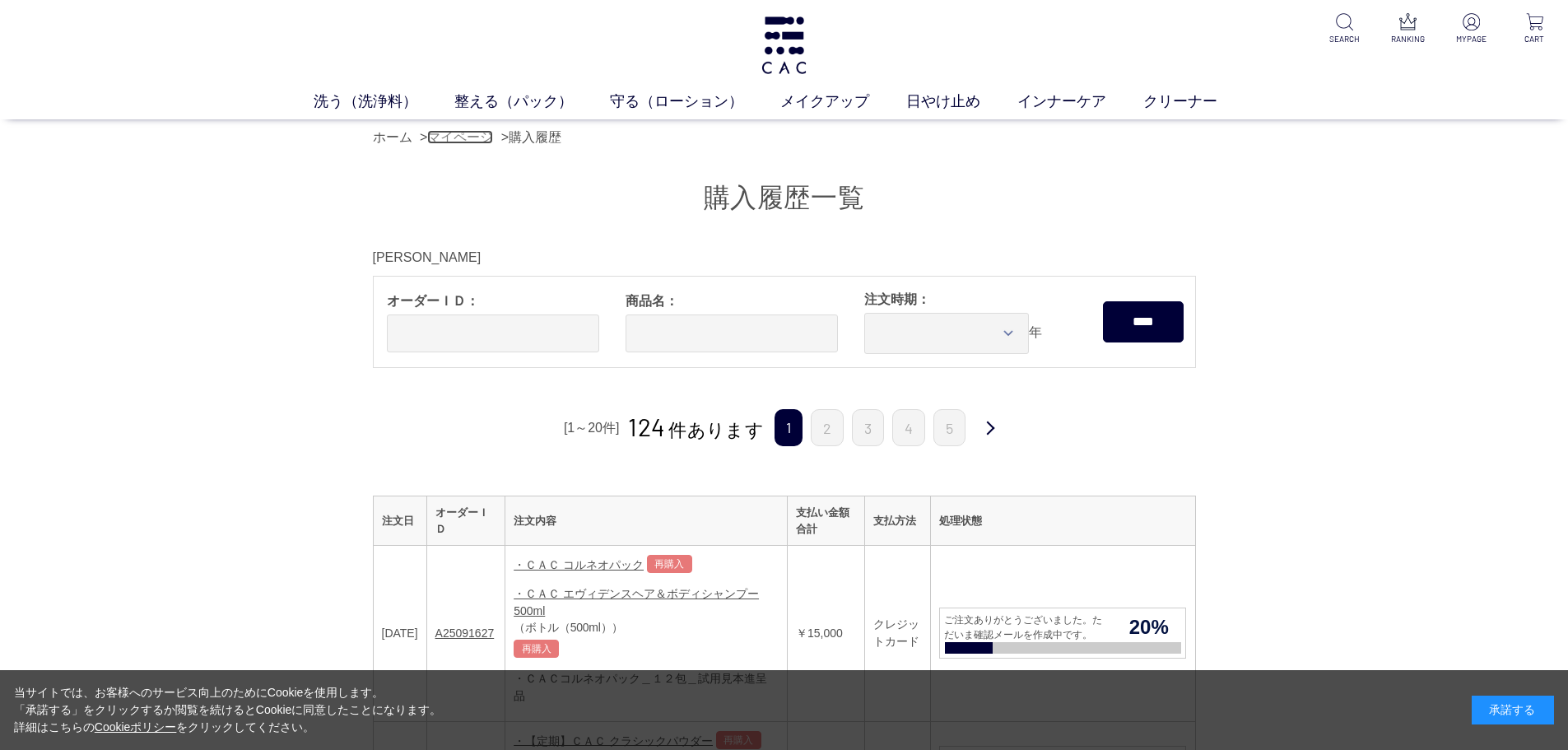
click at [471, 140] on link "マイページ" at bounding box center [460, 137] width 66 height 14
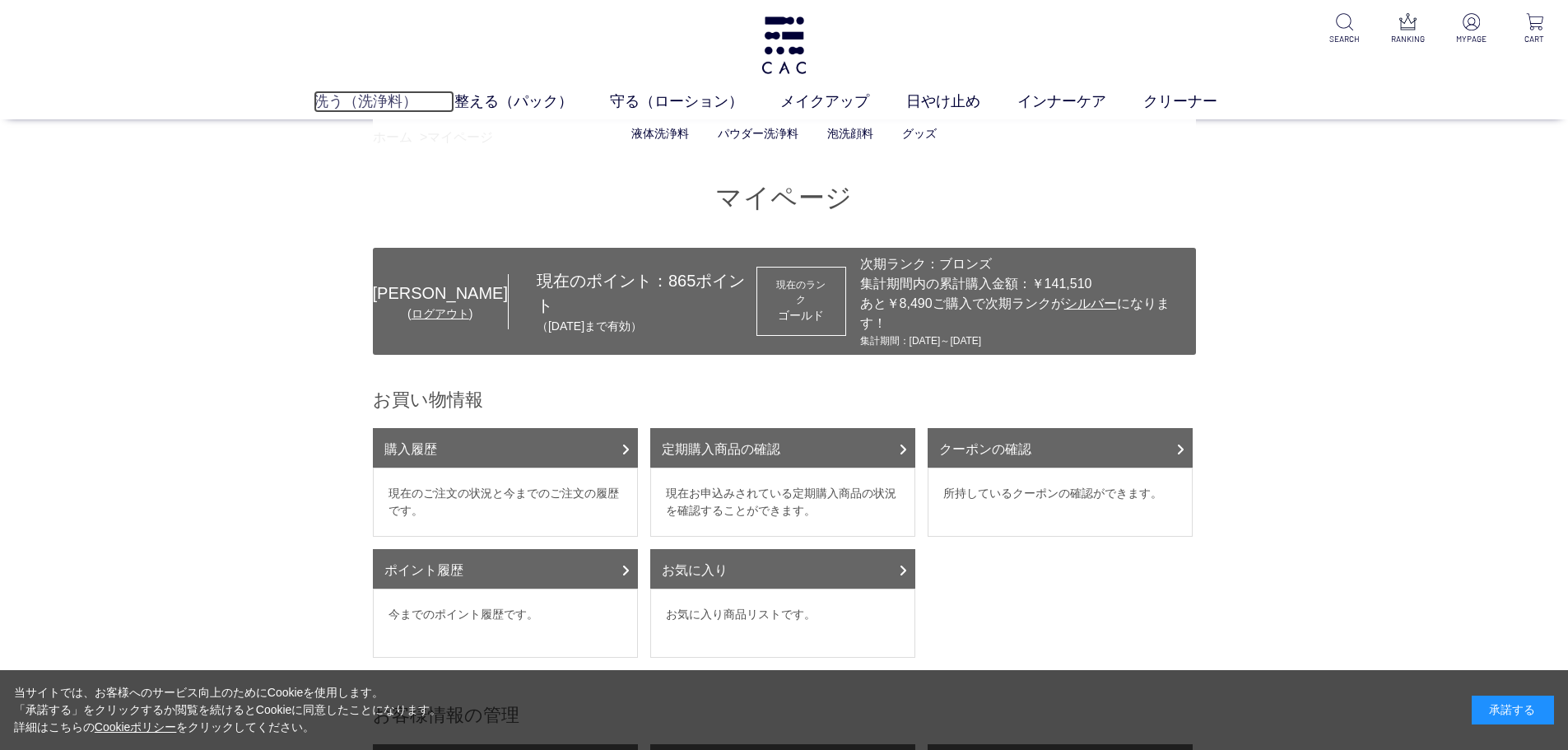
click at [393, 100] on link "洗う（洗浄料）" at bounding box center [383, 102] width 140 height 22
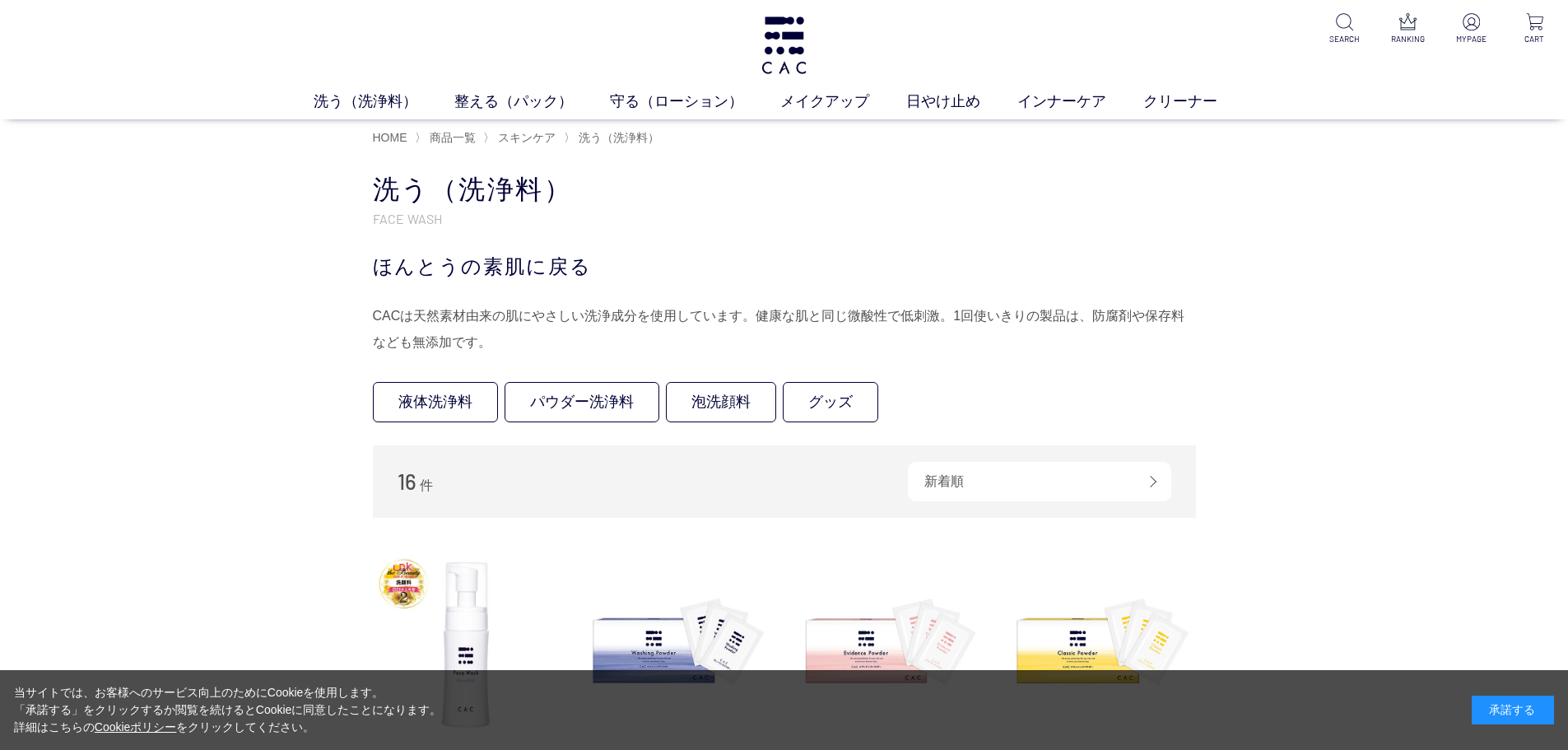
click at [383, 125] on div "HOME 〉 商品一覧 〉 スキンケア 〉 洗う（洗浄料）" at bounding box center [784, 137] width 823 height 36
click at [384, 141] on span "HOME" at bounding box center [389, 137] width 34 height 13
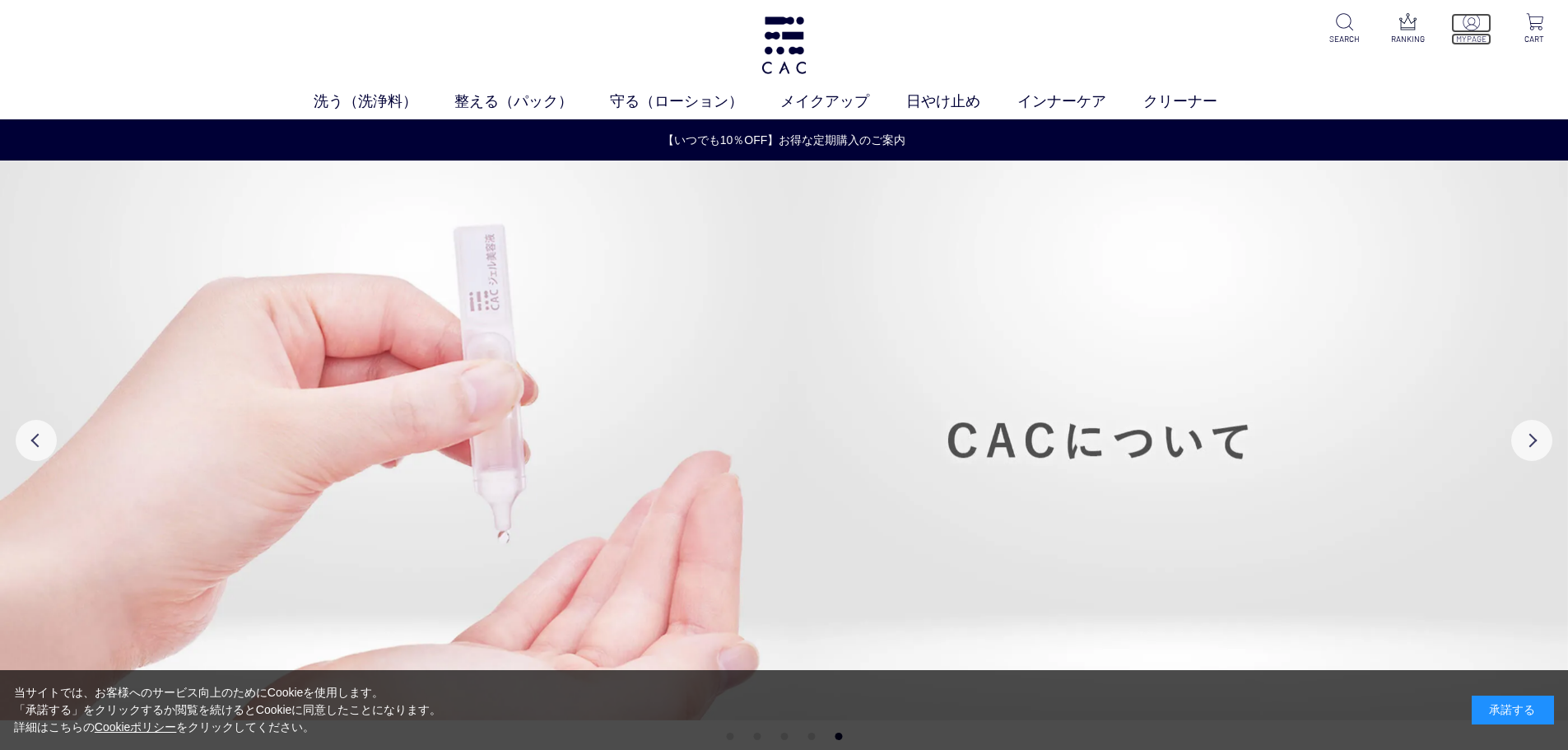
click at [1480, 32] on p at bounding box center [1471, 23] width 41 height 19
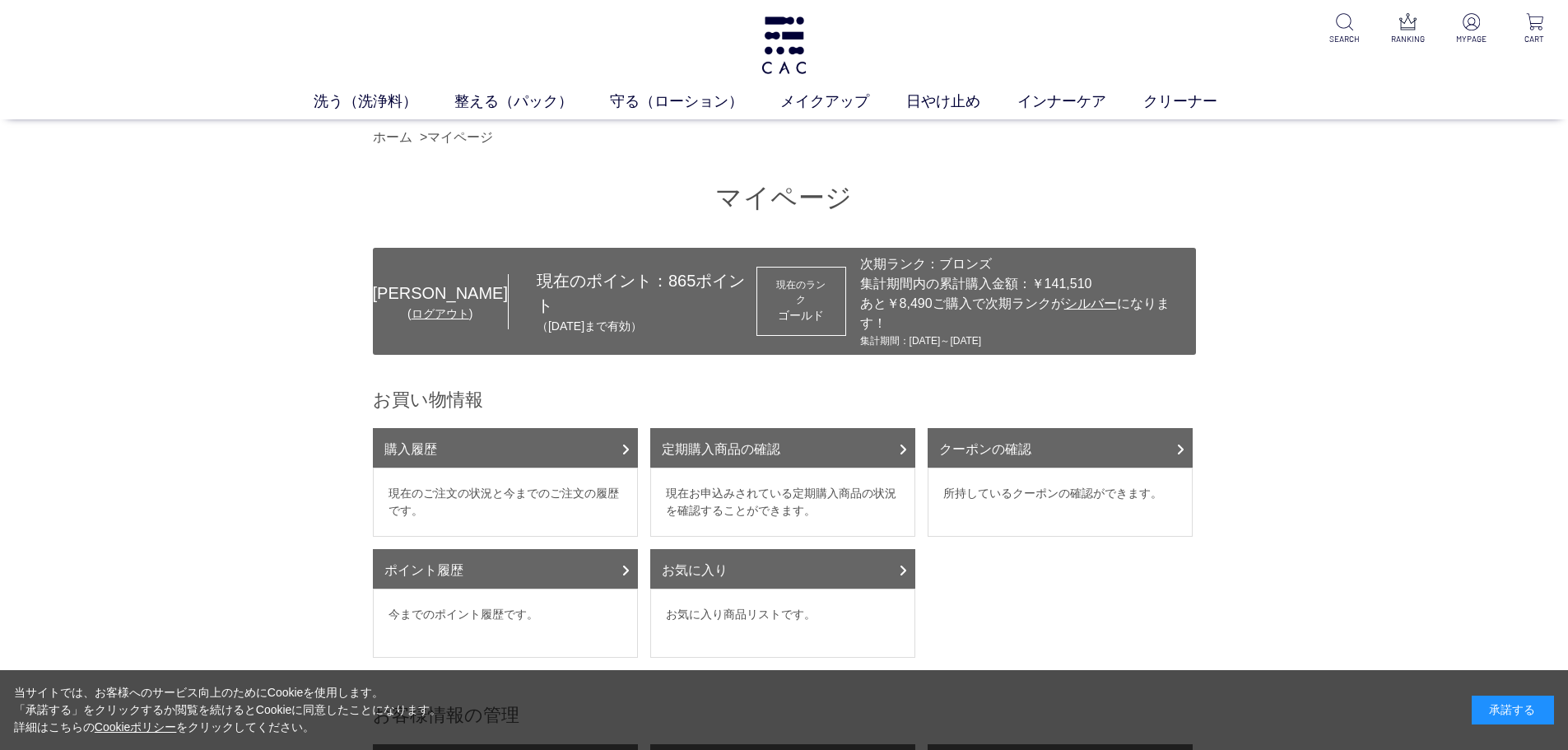
click at [429, 290] on div "[PERSON_NAME]" at bounding box center [440, 293] width 135 height 25
click at [425, 307] on link "ログアウト" at bounding box center [440, 314] width 57 height 13
